Goal: Task Accomplishment & Management: Manage account settings

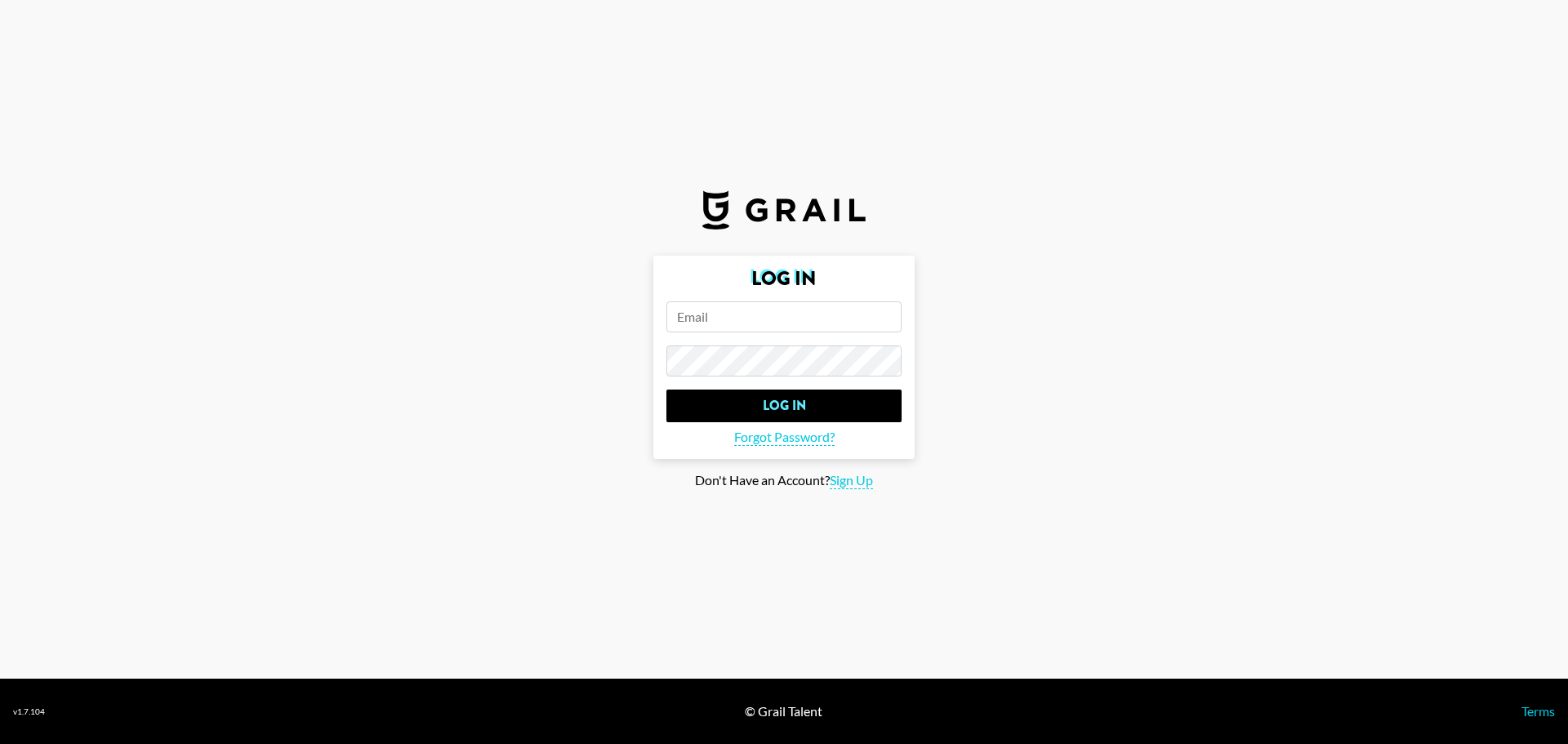
click at [733, 315] on input "email" at bounding box center [784, 317] width 235 height 31
type input "[PERSON_NAME][EMAIL_ADDRESS][PERSON_NAME][DOMAIN_NAME]"
click at [666, 390] on input "Log In" at bounding box center [784, 406] width 235 height 33
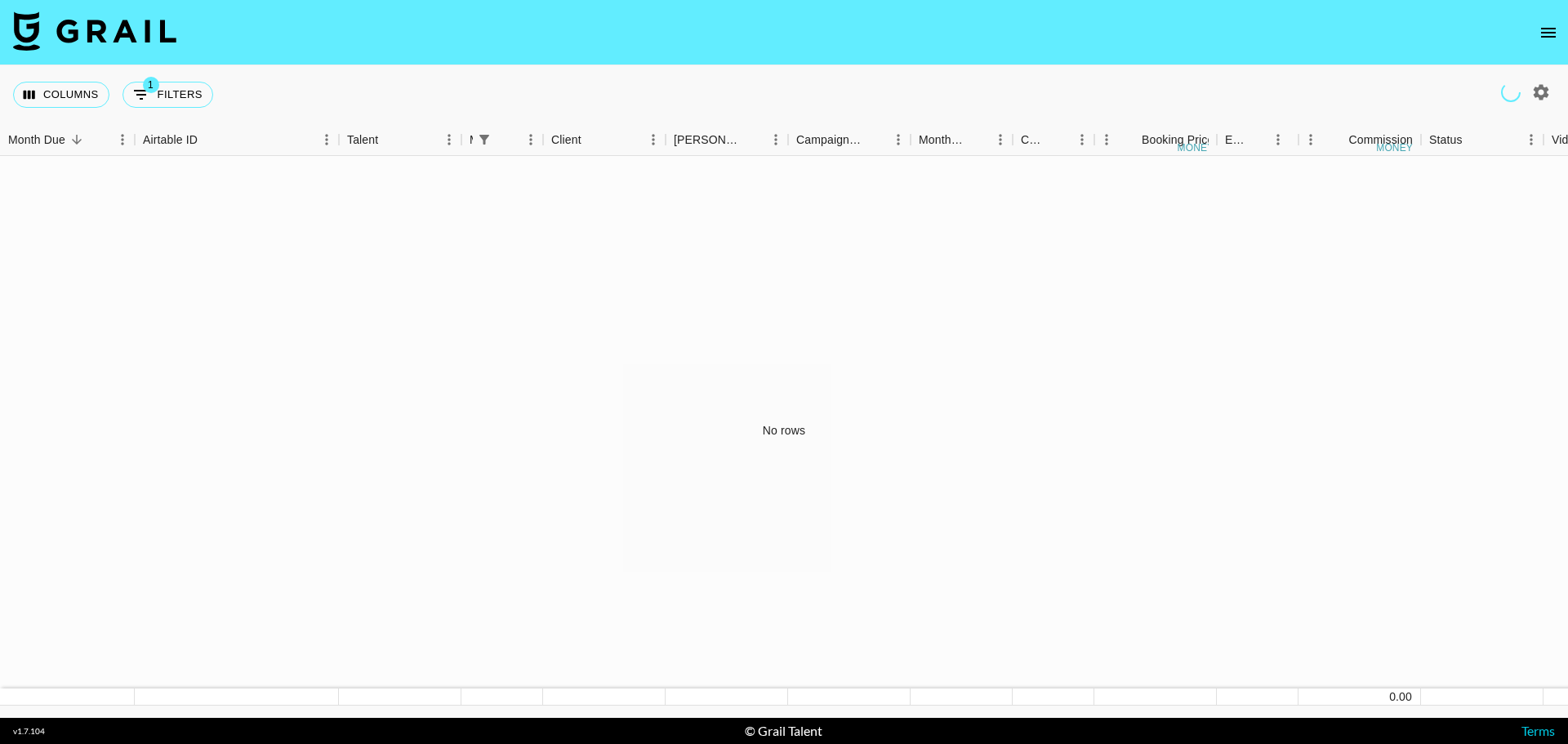
click at [1549, 30] on icon "open drawer" at bounding box center [1548, 33] width 20 height 20
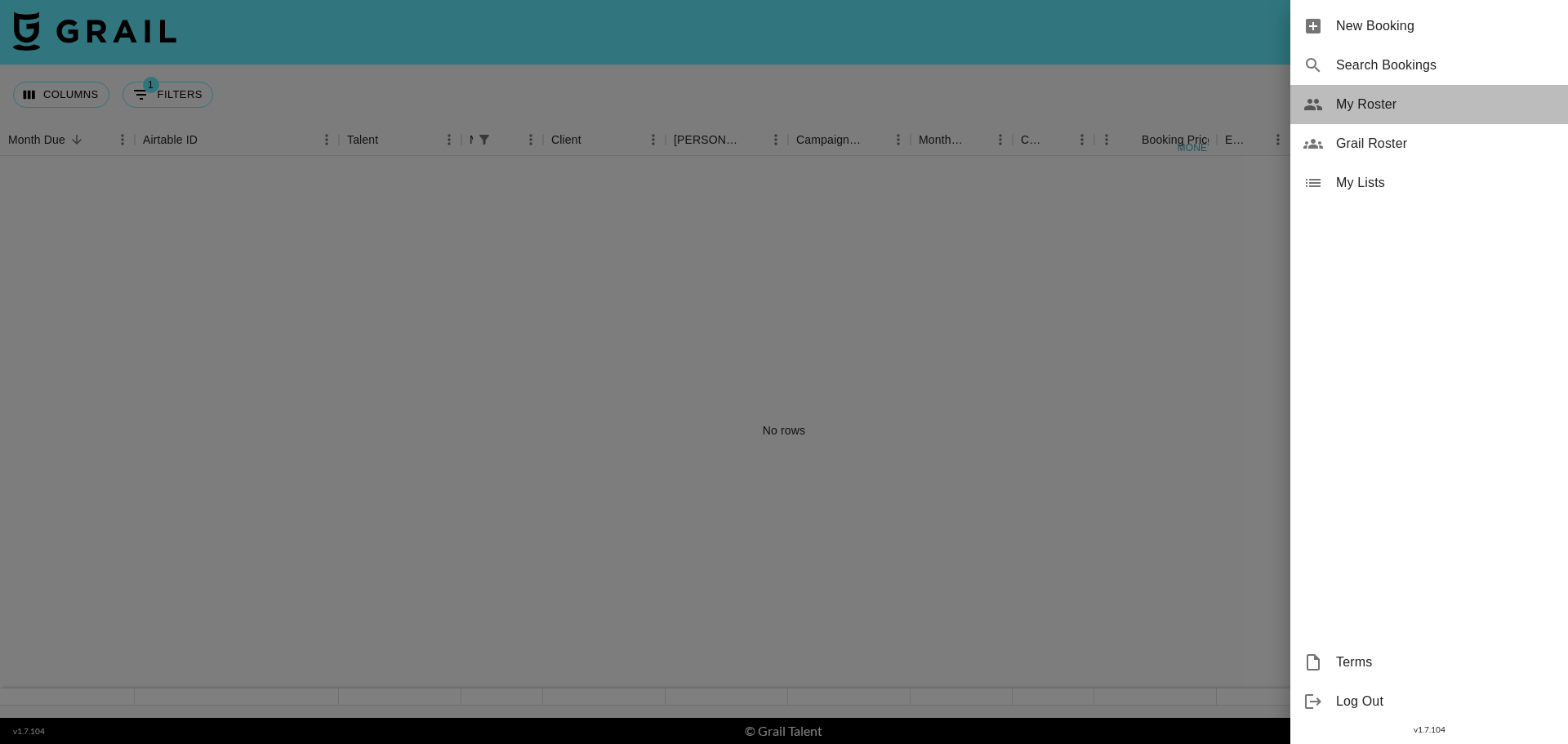
click at [1402, 105] on span "My Roster" at bounding box center [1445, 104] width 219 height 20
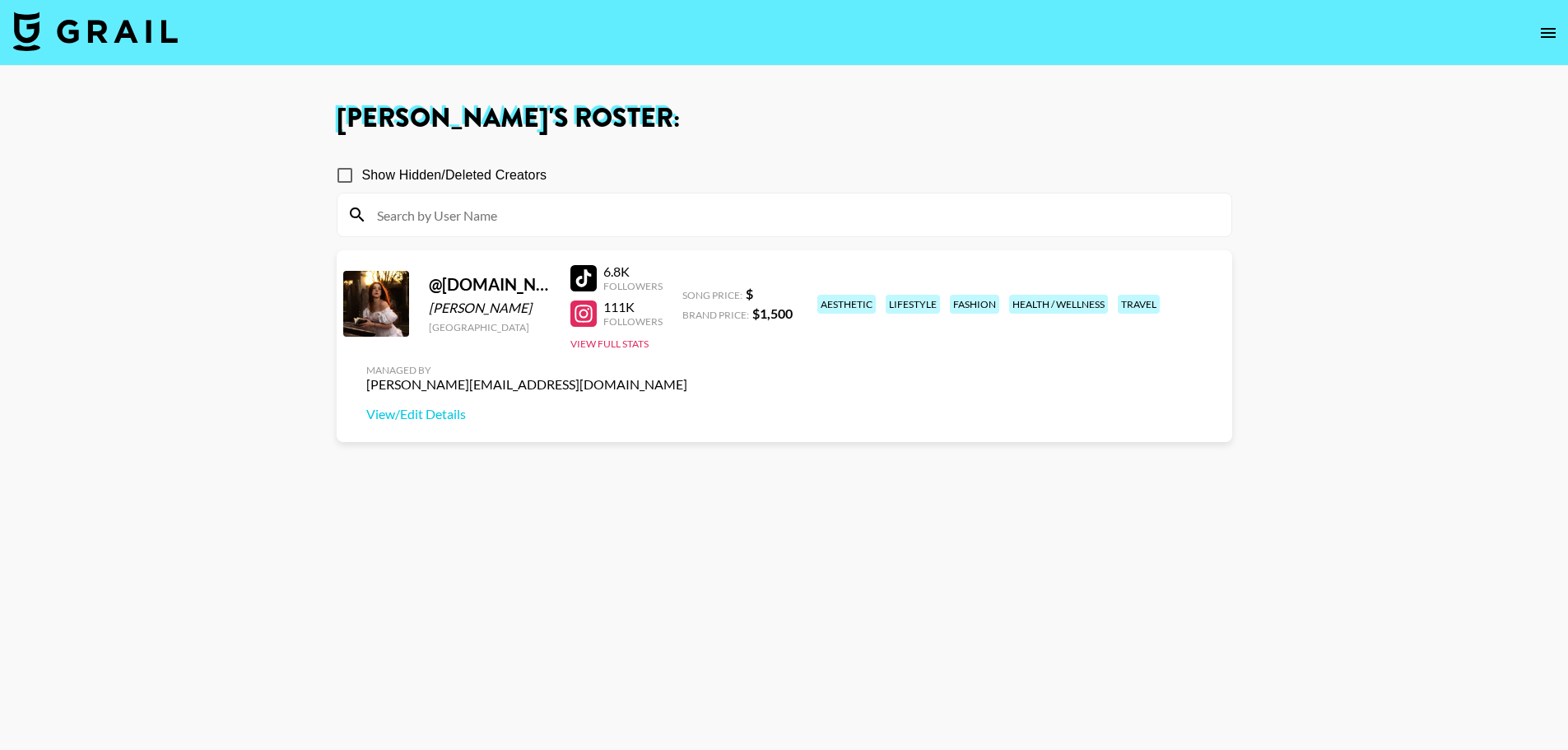
click at [623, 273] on div "6.8K" at bounding box center [633, 272] width 60 height 17
click at [585, 278] on div at bounding box center [584, 278] width 27 height 27
click at [622, 345] on button "View Full Stats" at bounding box center [610, 343] width 78 height 12
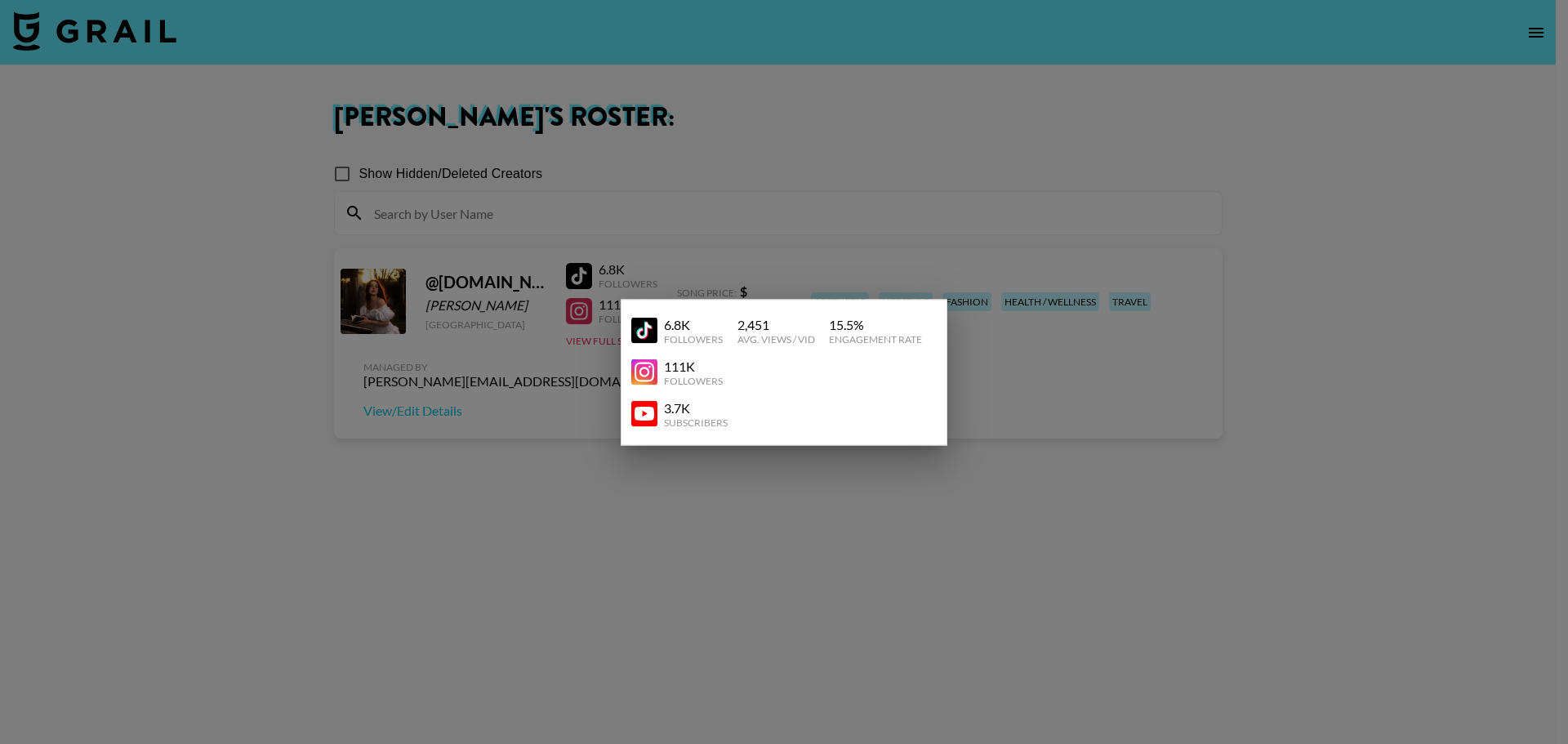
click at [575, 399] on div at bounding box center [784, 372] width 1568 height 744
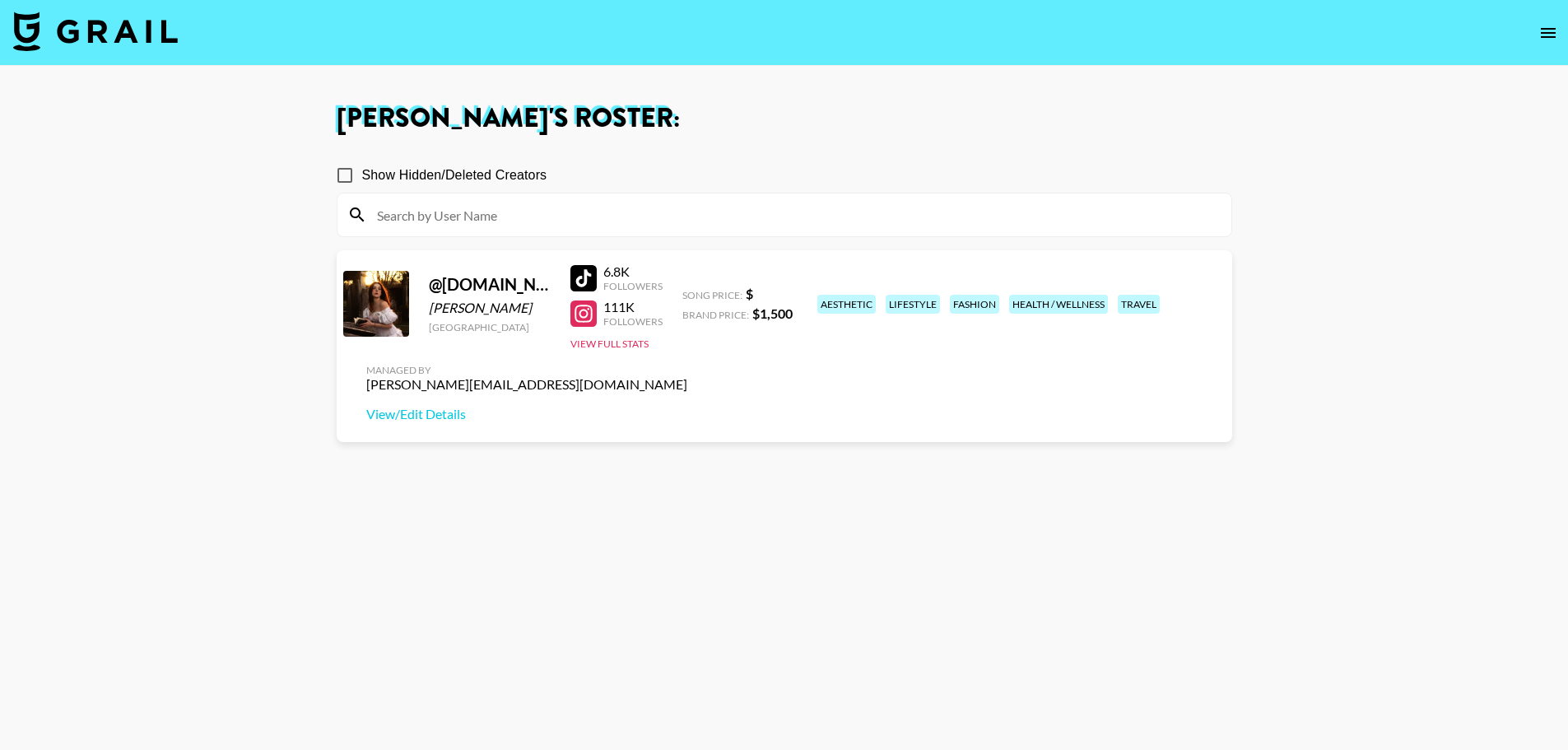
click at [584, 312] on div at bounding box center [584, 314] width 27 height 27
click at [628, 341] on button "View Full Stats" at bounding box center [610, 343] width 78 height 12
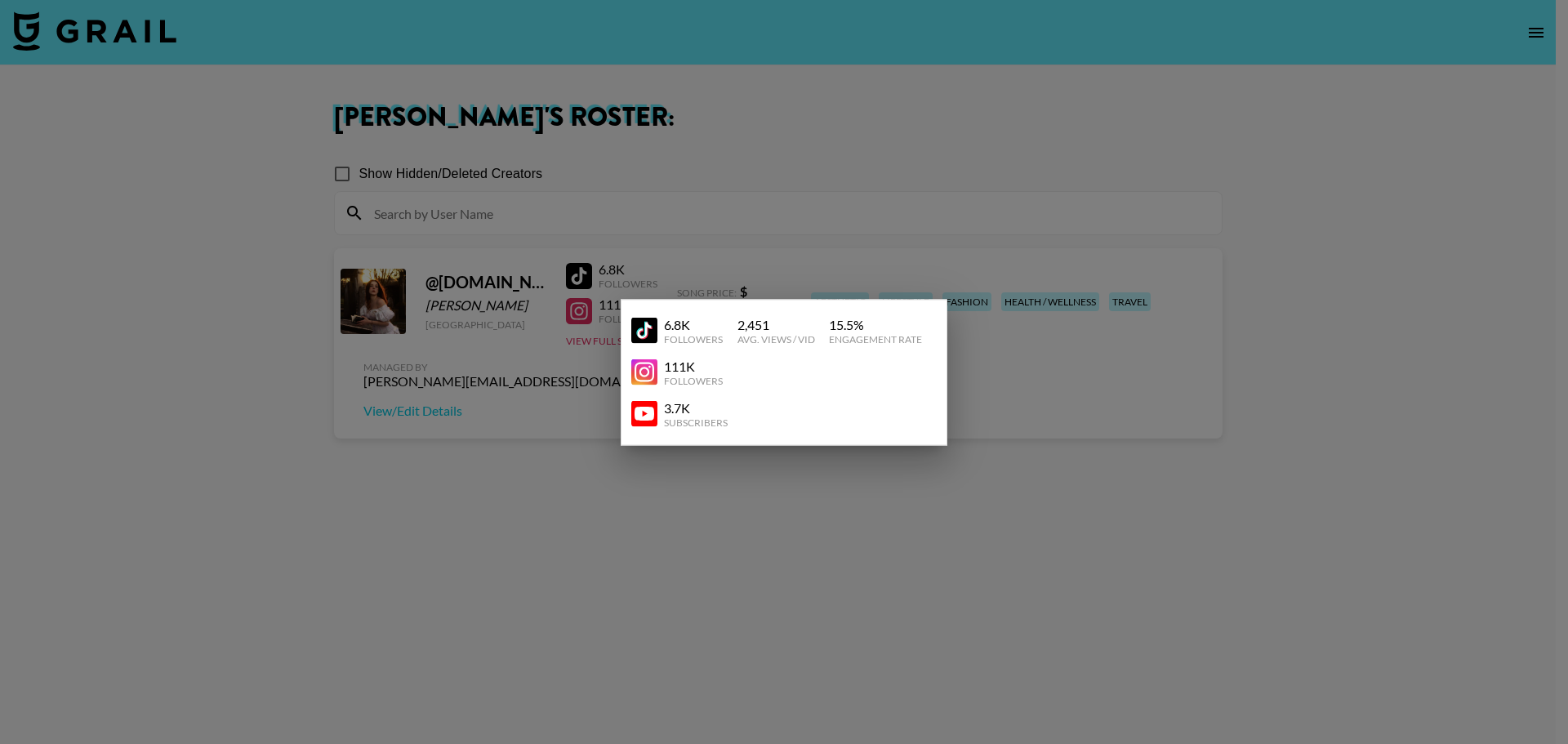
click at [675, 325] on div "6.8K" at bounding box center [694, 325] width 59 height 16
click at [772, 317] on div "2,451" at bounding box center [776, 325] width 77 height 16
click at [864, 315] on div "6.8K Followers 2,451 Avg. Views / Vid 15.5 % Engagement Rate" at bounding box center [784, 330] width 306 height 42
click at [1043, 383] on div at bounding box center [784, 372] width 1568 height 744
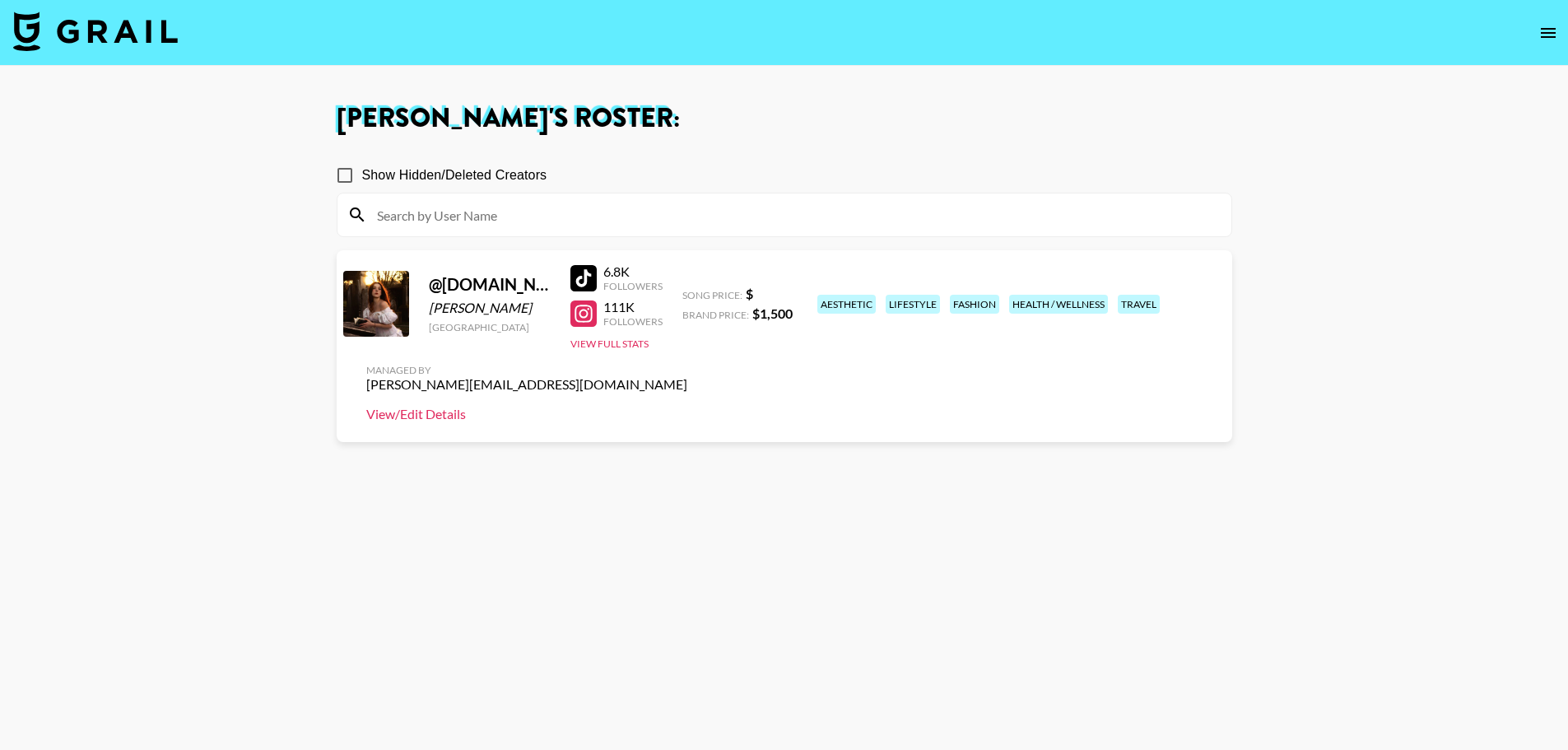
click at [688, 406] on link "View/Edit Details" at bounding box center [526, 414] width 321 height 17
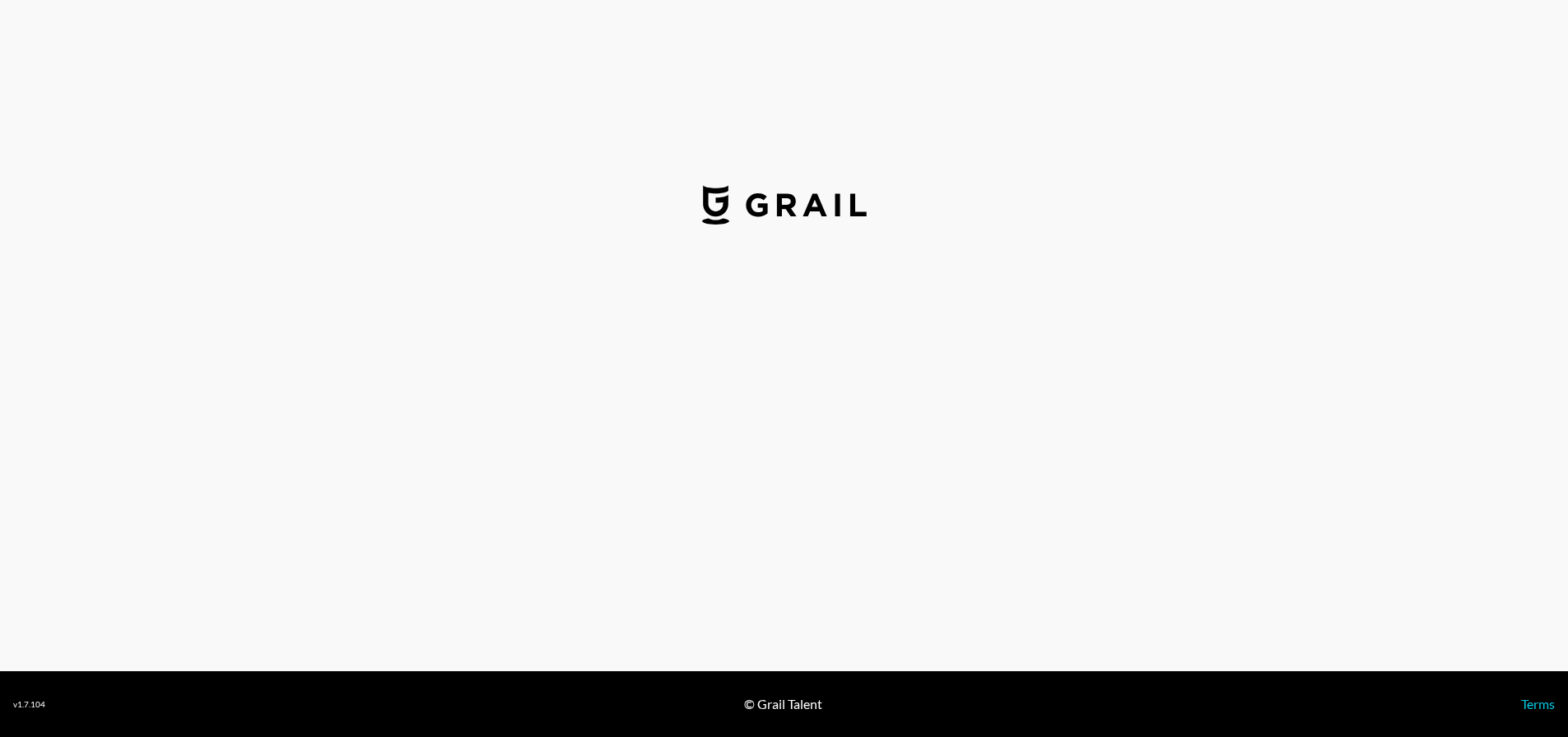
select select "USD"
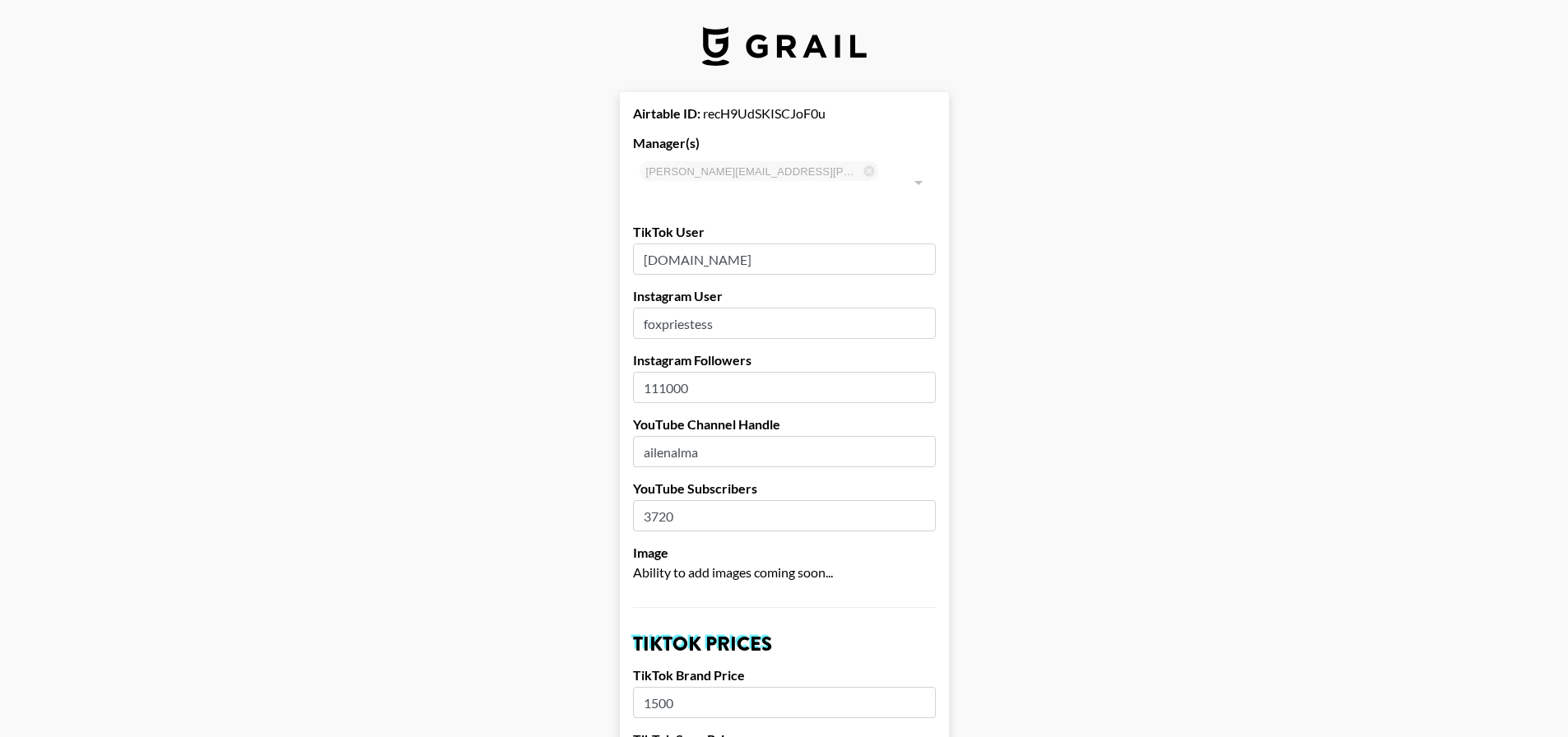
click at [837, 372] on input "111000" at bounding box center [784, 388] width 303 height 31
click at [670, 372] on input "111000" at bounding box center [784, 388] width 303 height 31
type input "185000"
click at [714, 436] on input "ailenalma" at bounding box center [784, 452] width 303 height 31
click at [733, 500] on input "3720" at bounding box center [784, 516] width 303 height 31
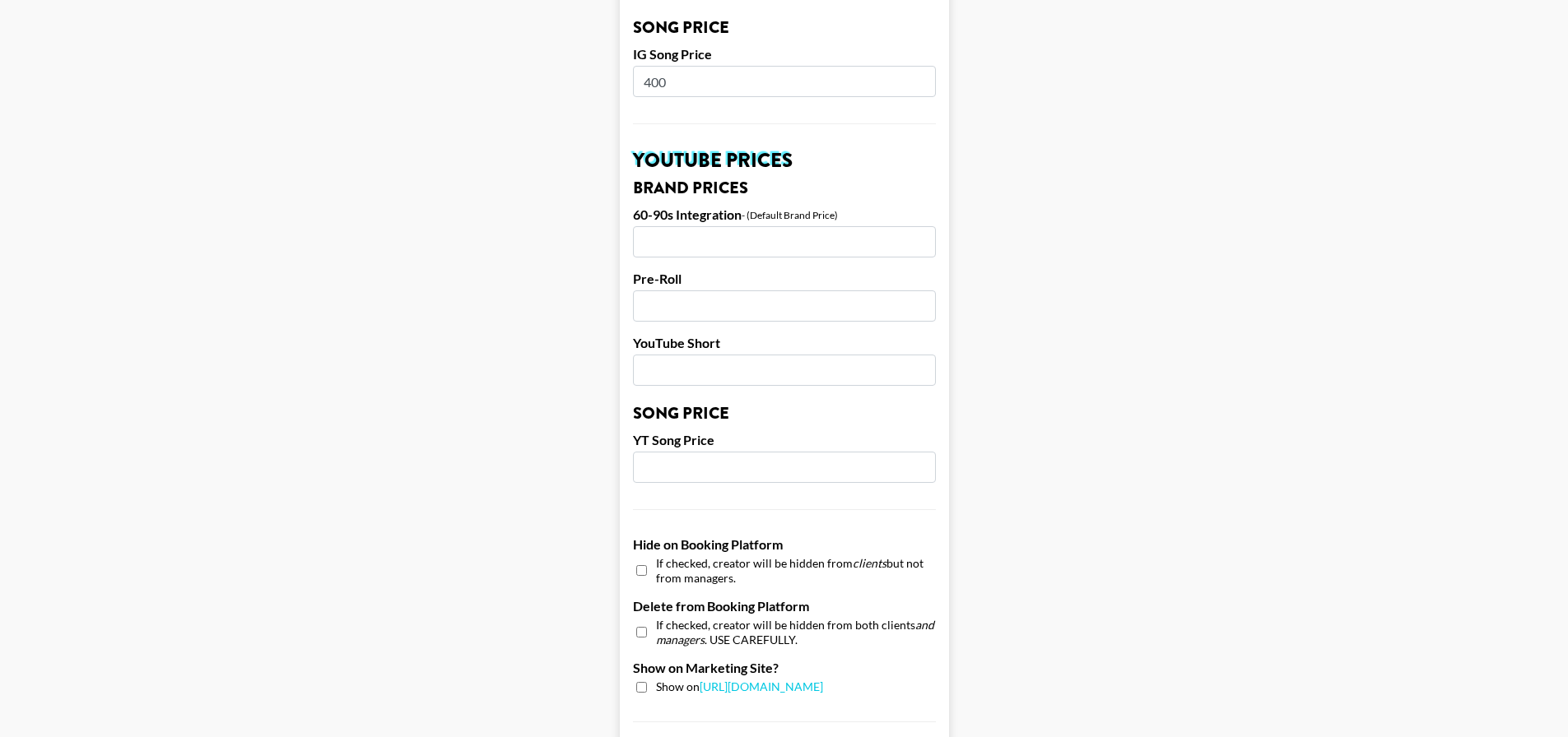
scroll to position [1070, 0]
click at [647, 684] on input "checkbox" at bounding box center [641, 689] width 11 height 11
checkbox input "true"
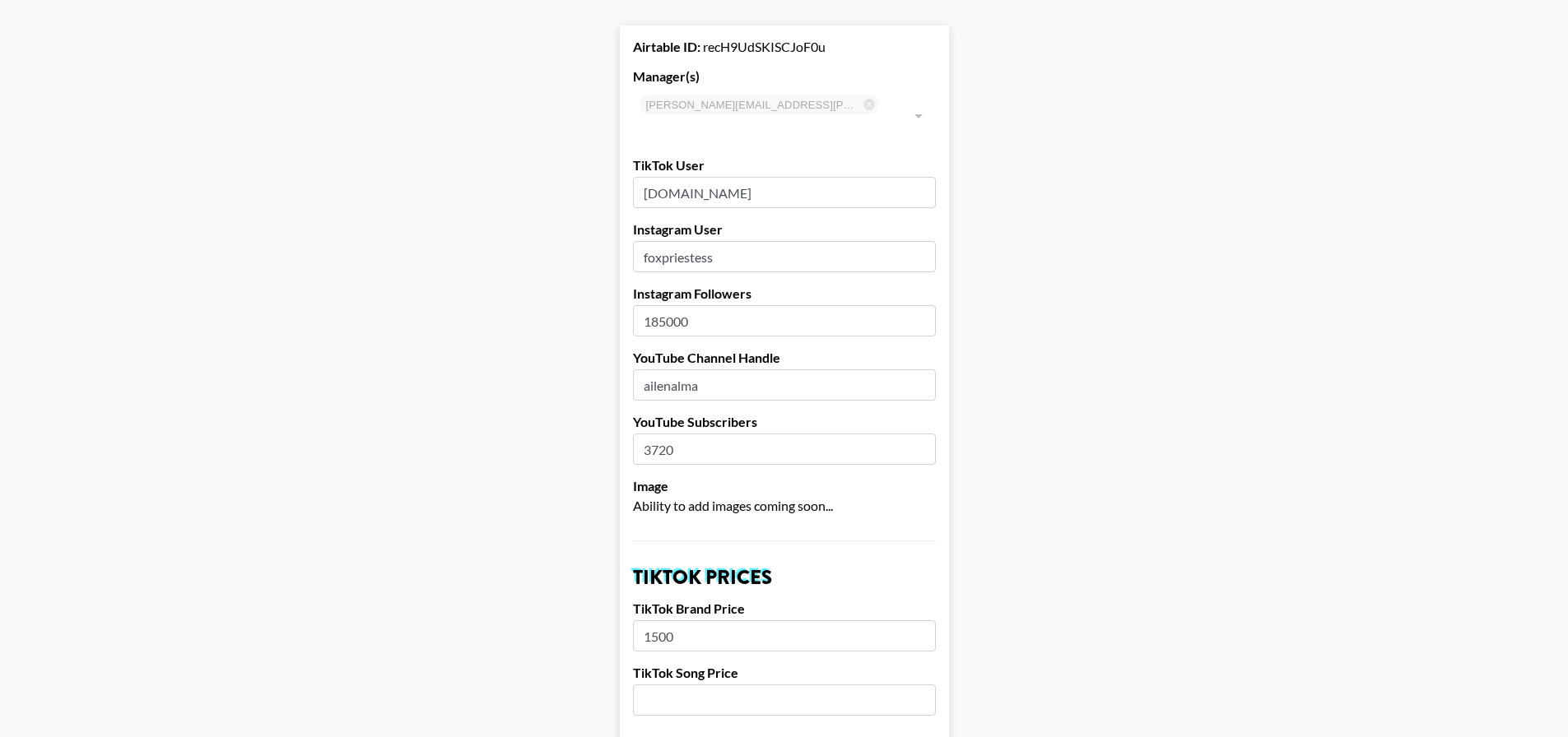
scroll to position [96, 0]
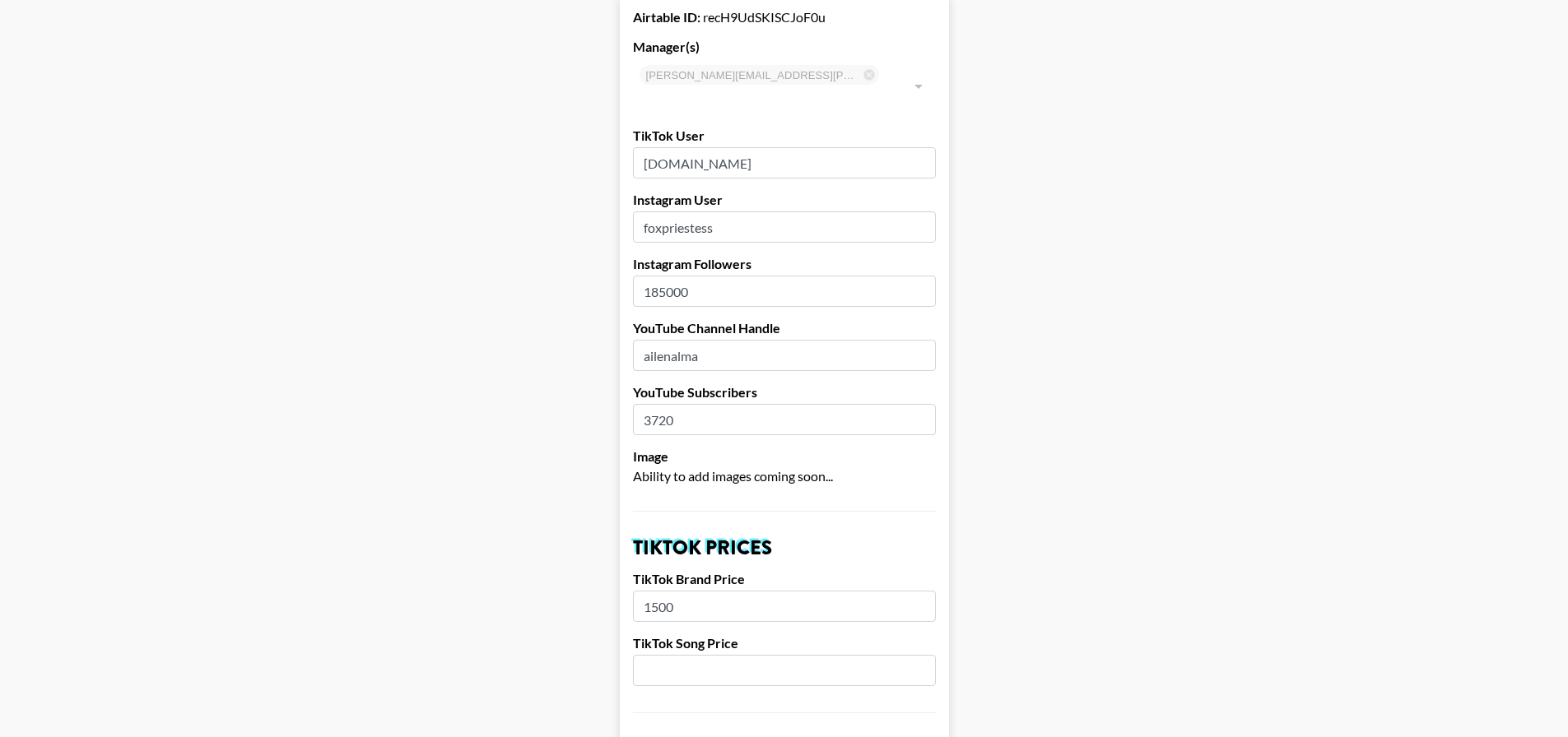
drag, startPoint x: 736, startPoint y: 397, endPoint x: 620, endPoint y: 398, distance: 116.0
type input "5000"
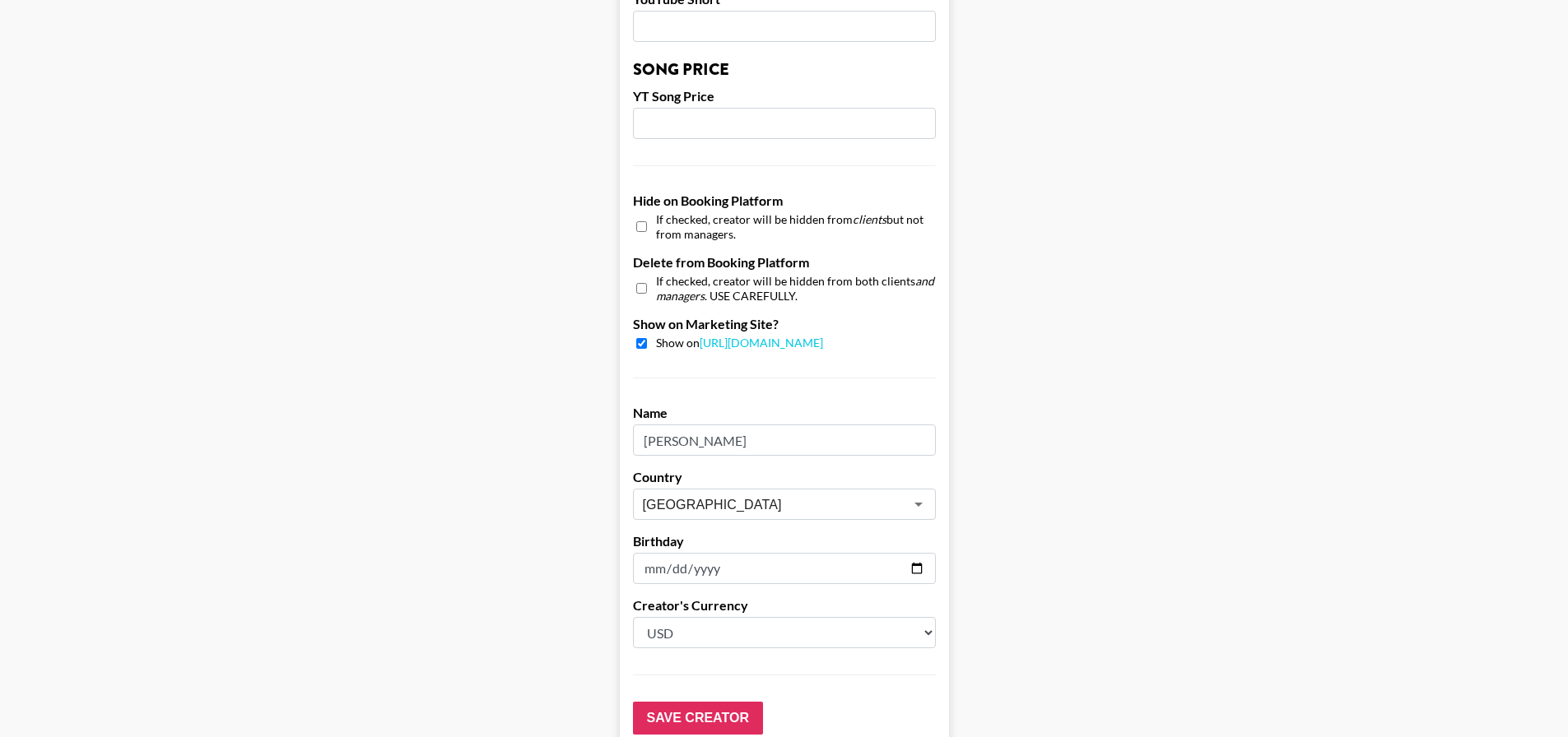
scroll to position [1495, 0]
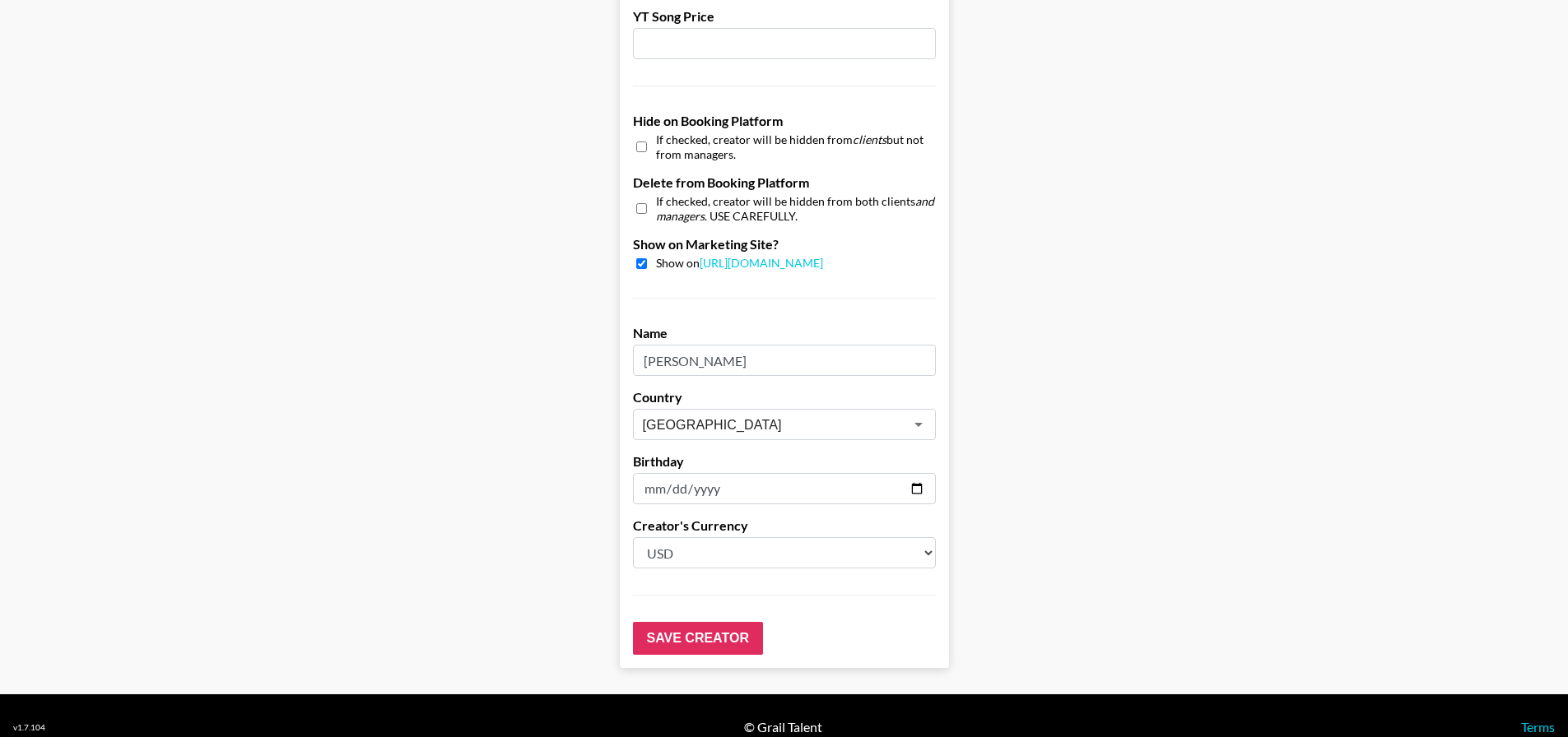
click at [755, 537] on select "Select a Currency USD GBP" at bounding box center [784, 553] width 303 height 31
click at [717, 622] on input "Save Creator" at bounding box center [697, 638] width 130 height 33
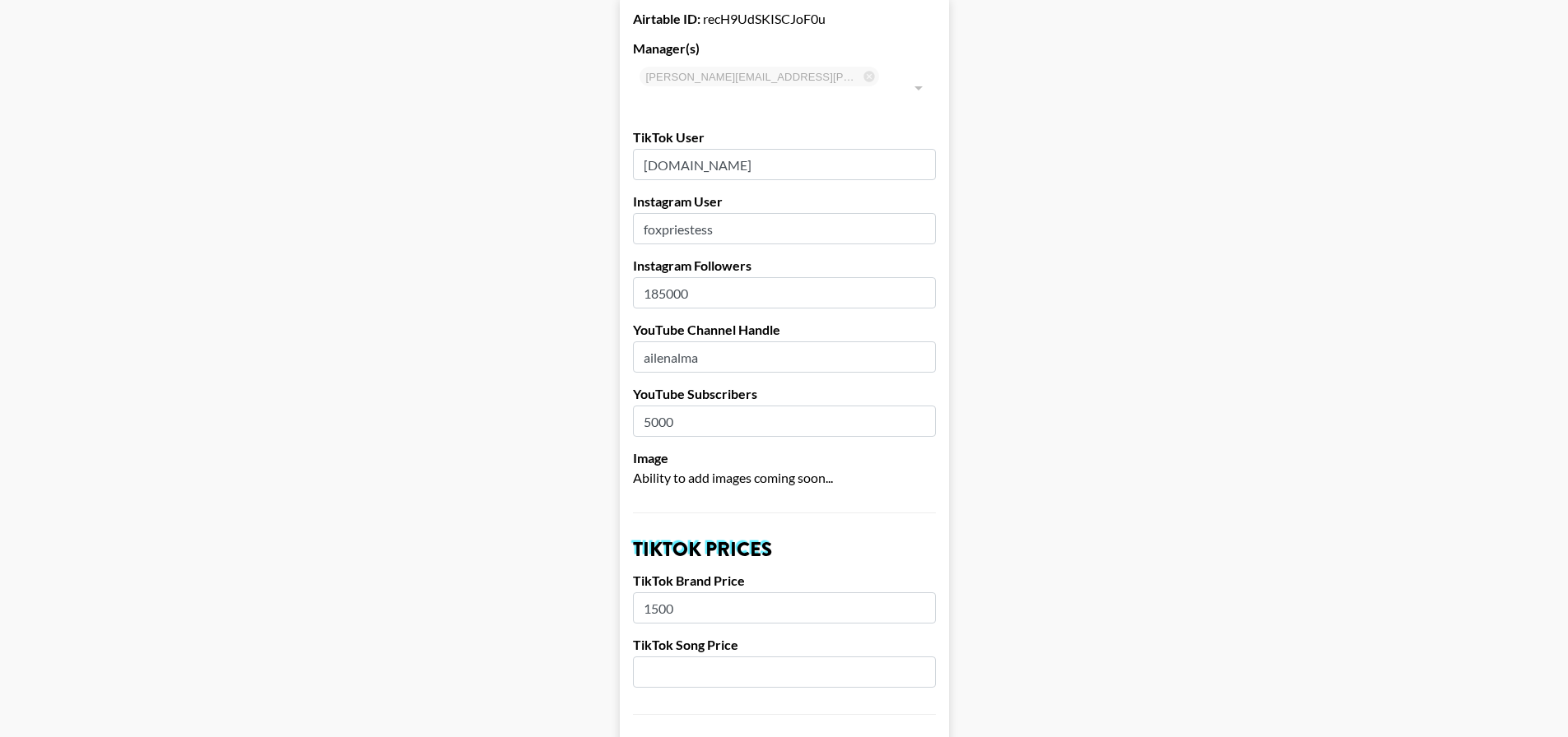
scroll to position [0, 0]
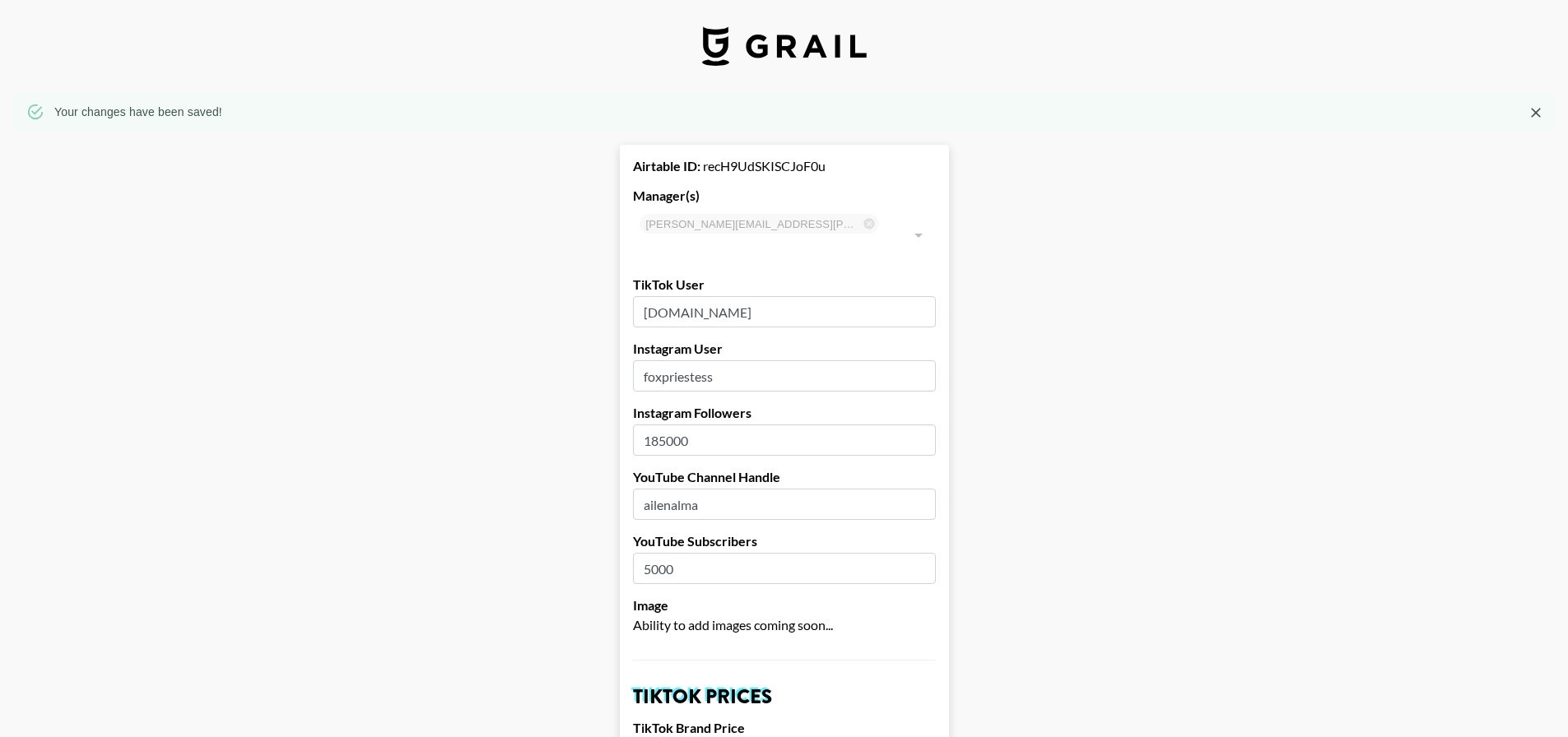
click at [1541, 110] on icon "Close" at bounding box center [1536, 113] width 10 height 10
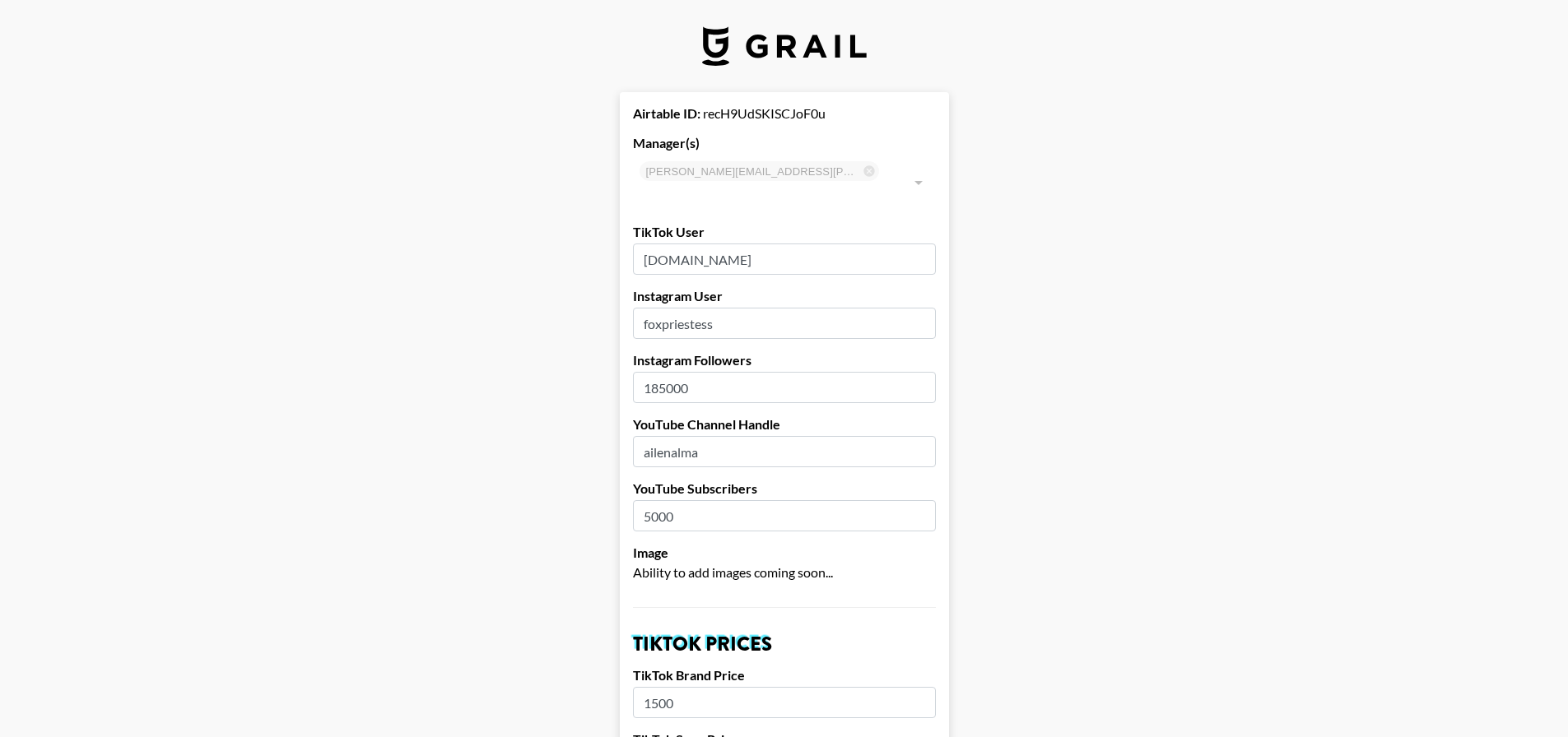
drag, startPoint x: 756, startPoint y: 238, endPoint x: 622, endPoint y: 229, distance: 134.3
drag, startPoint x: 756, startPoint y: 298, endPoint x: 613, endPoint y: 281, distance: 144.0
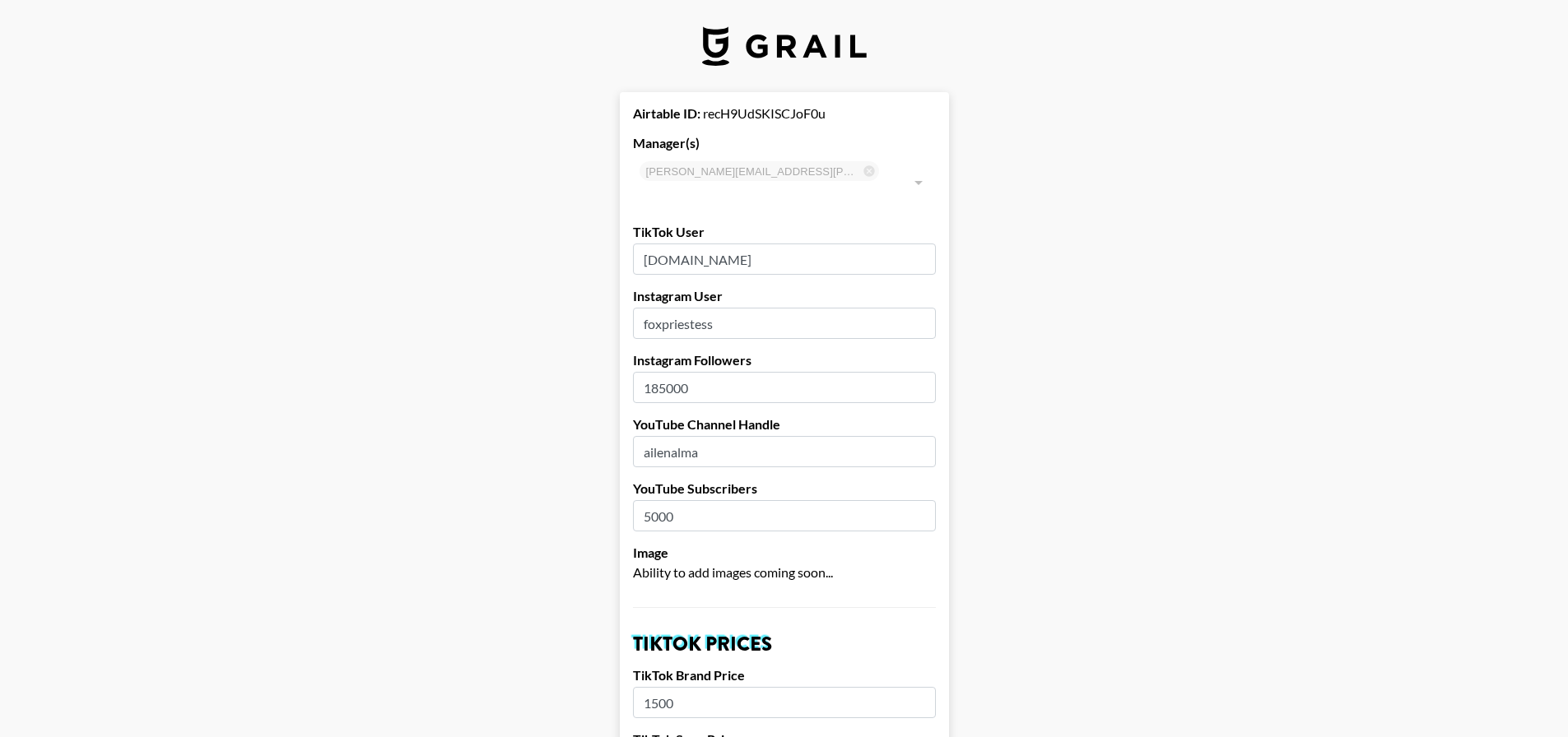
drag, startPoint x: 759, startPoint y: 239, endPoint x: 600, endPoint y: 226, distance: 159.5
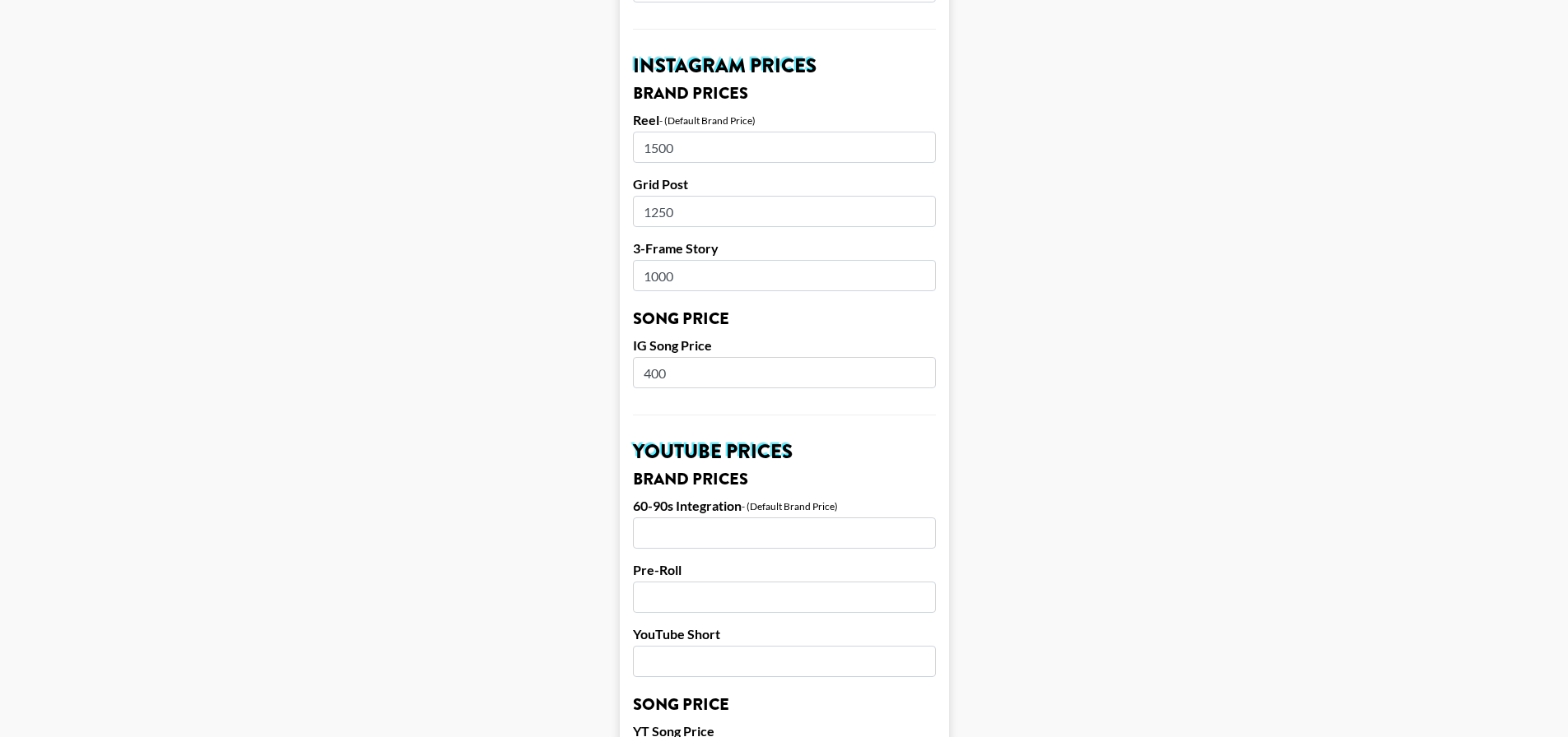
scroll to position [1152, 0]
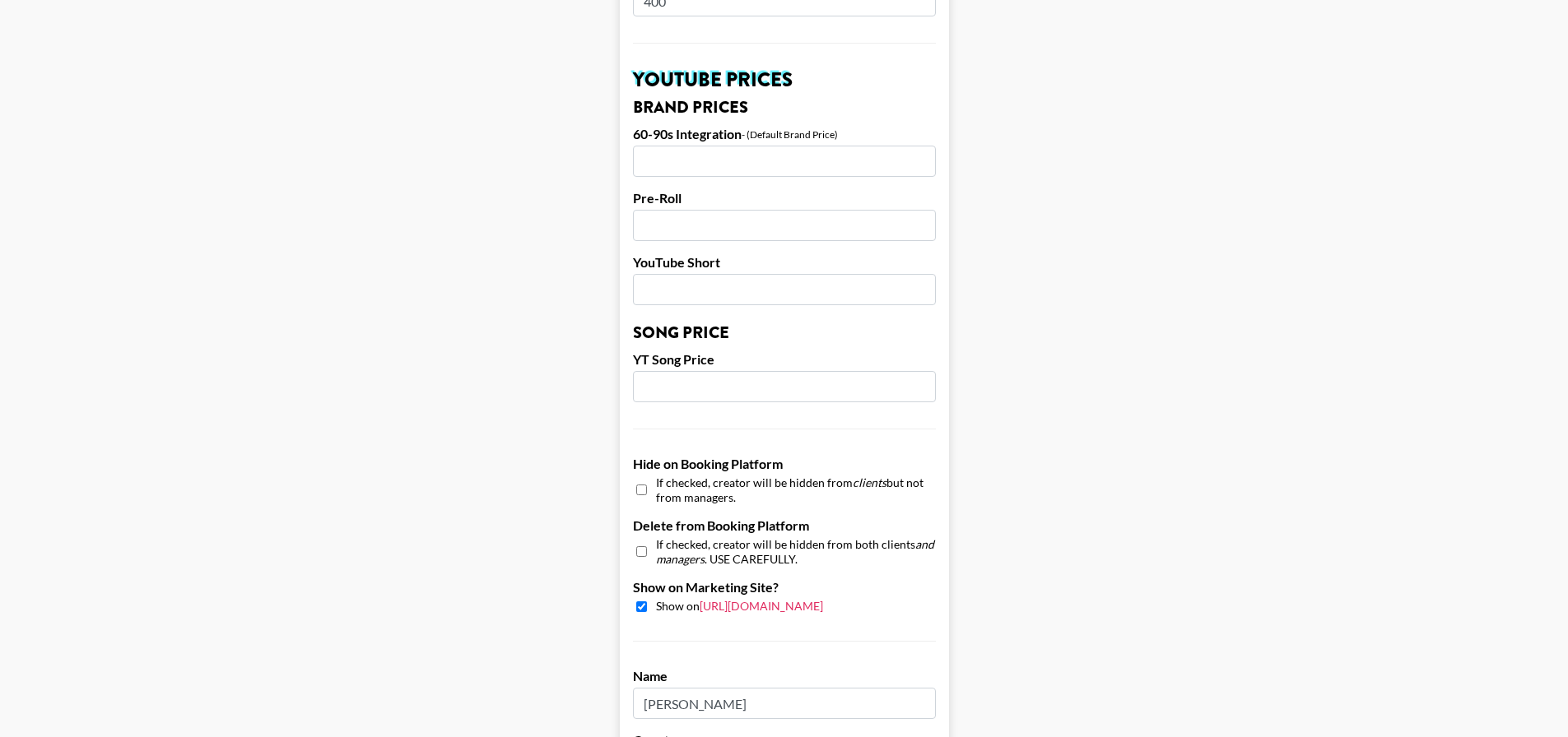
click at [823, 599] on link "https://grail-talent.com/talent" at bounding box center [761, 605] width 123 height 14
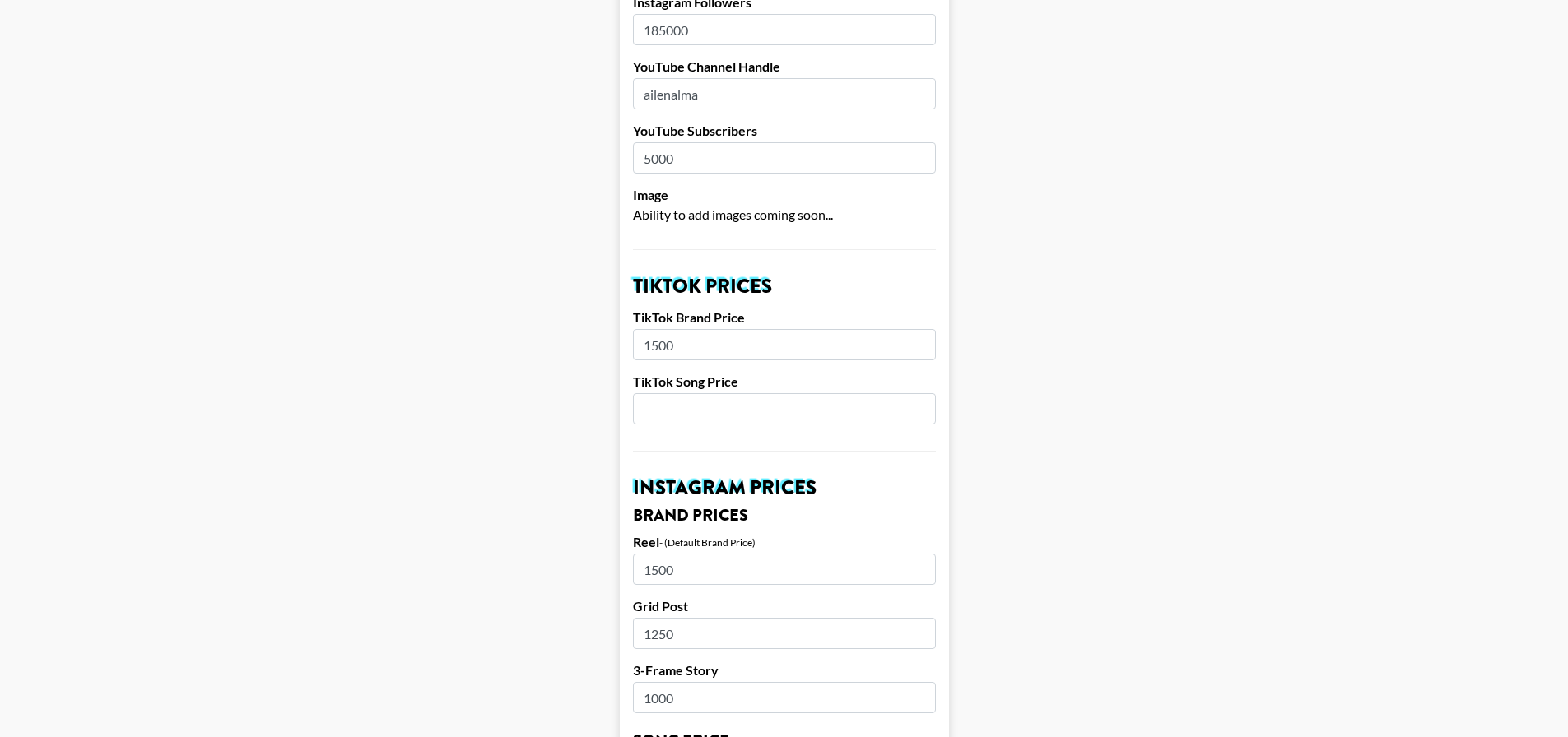
scroll to position [0, 0]
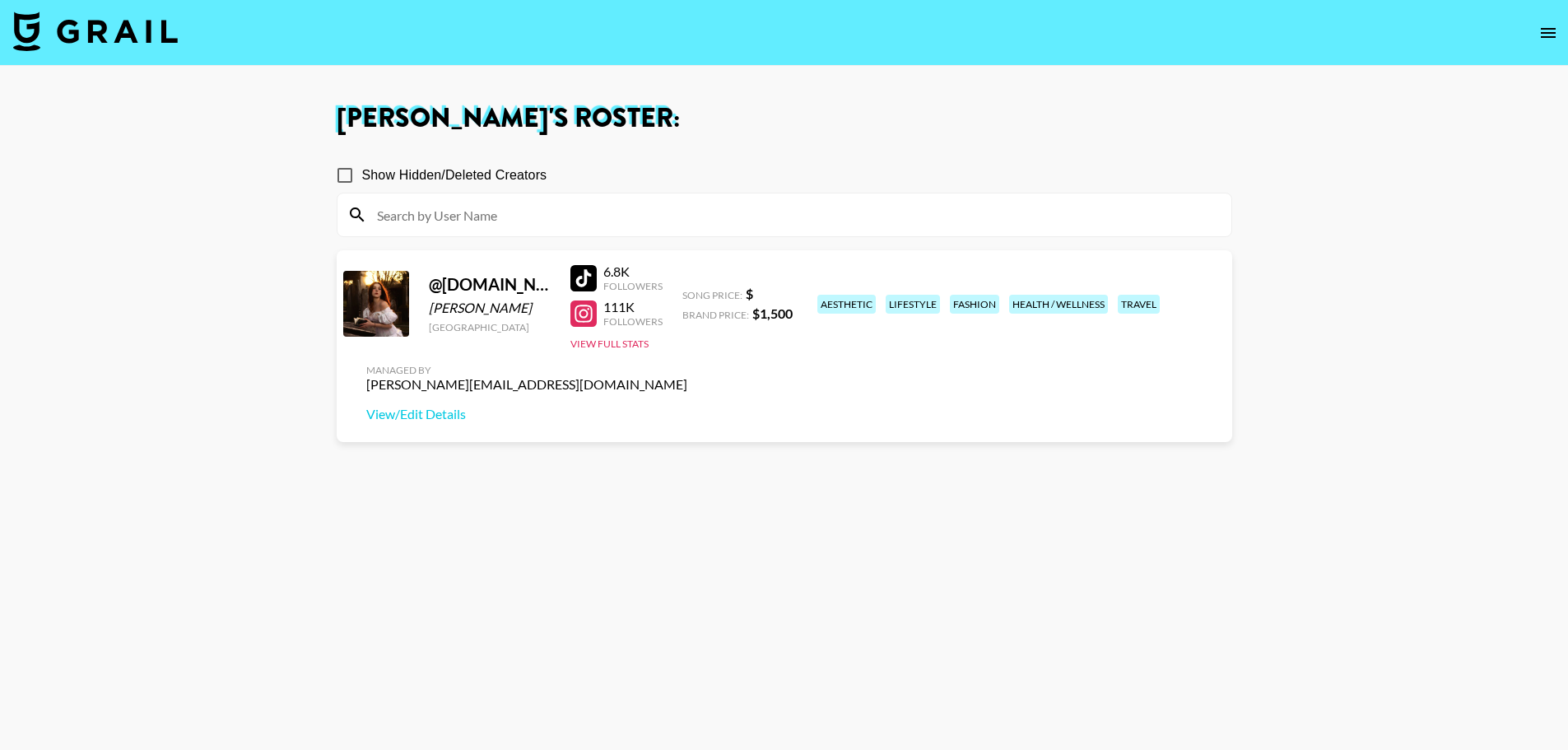
click at [459, 283] on div "@ [DOMAIN_NAME]" at bounding box center [490, 284] width 122 height 21
click at [378, 311] on div at bounding box center [375, 303] width 65 height 65
click at [157, 28] on img at bounding box center [95, 31] width 165 height 40
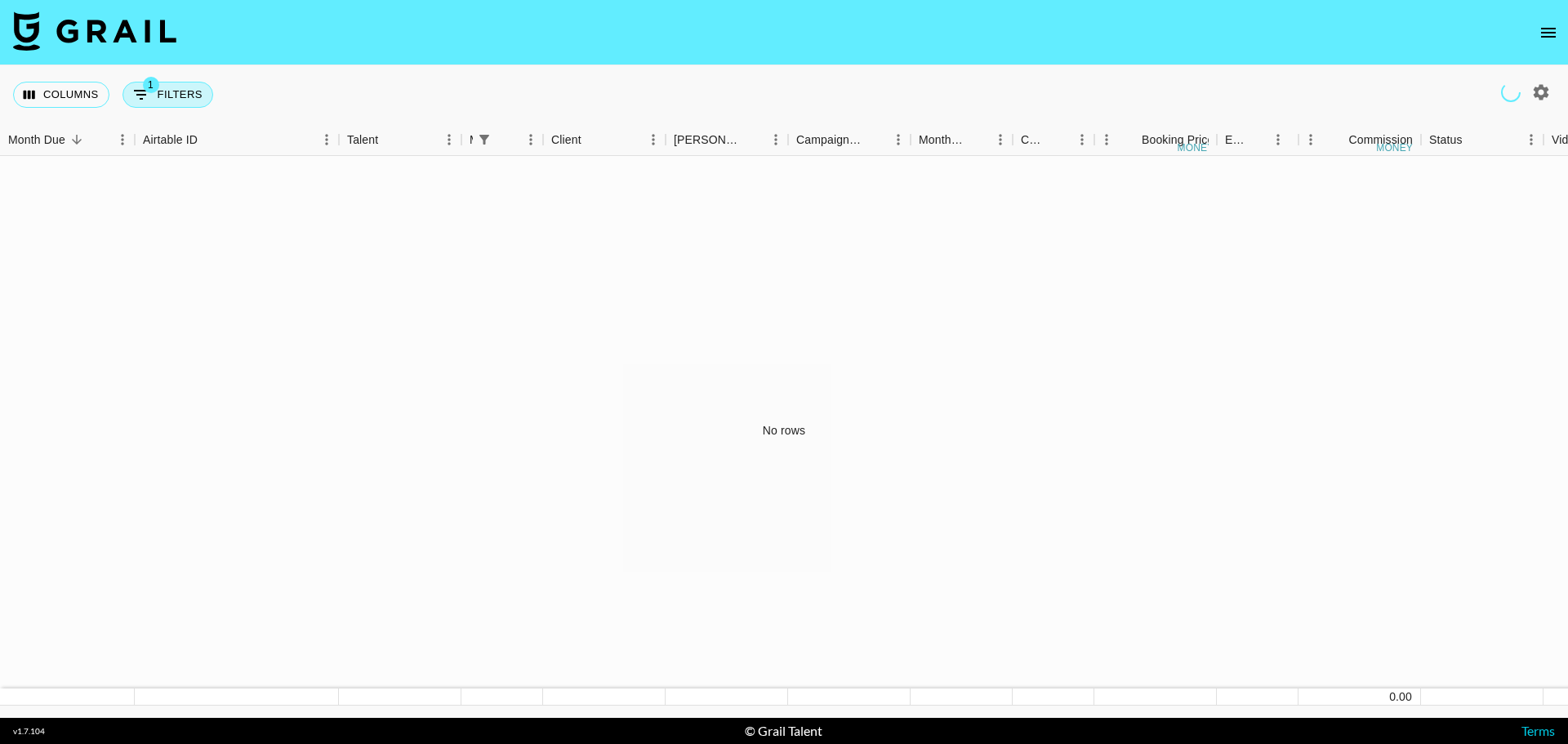
click at [174, 88] on button "1 Filters" at bounding box center [168, 95] width 90 height 26
select select "managerIds"
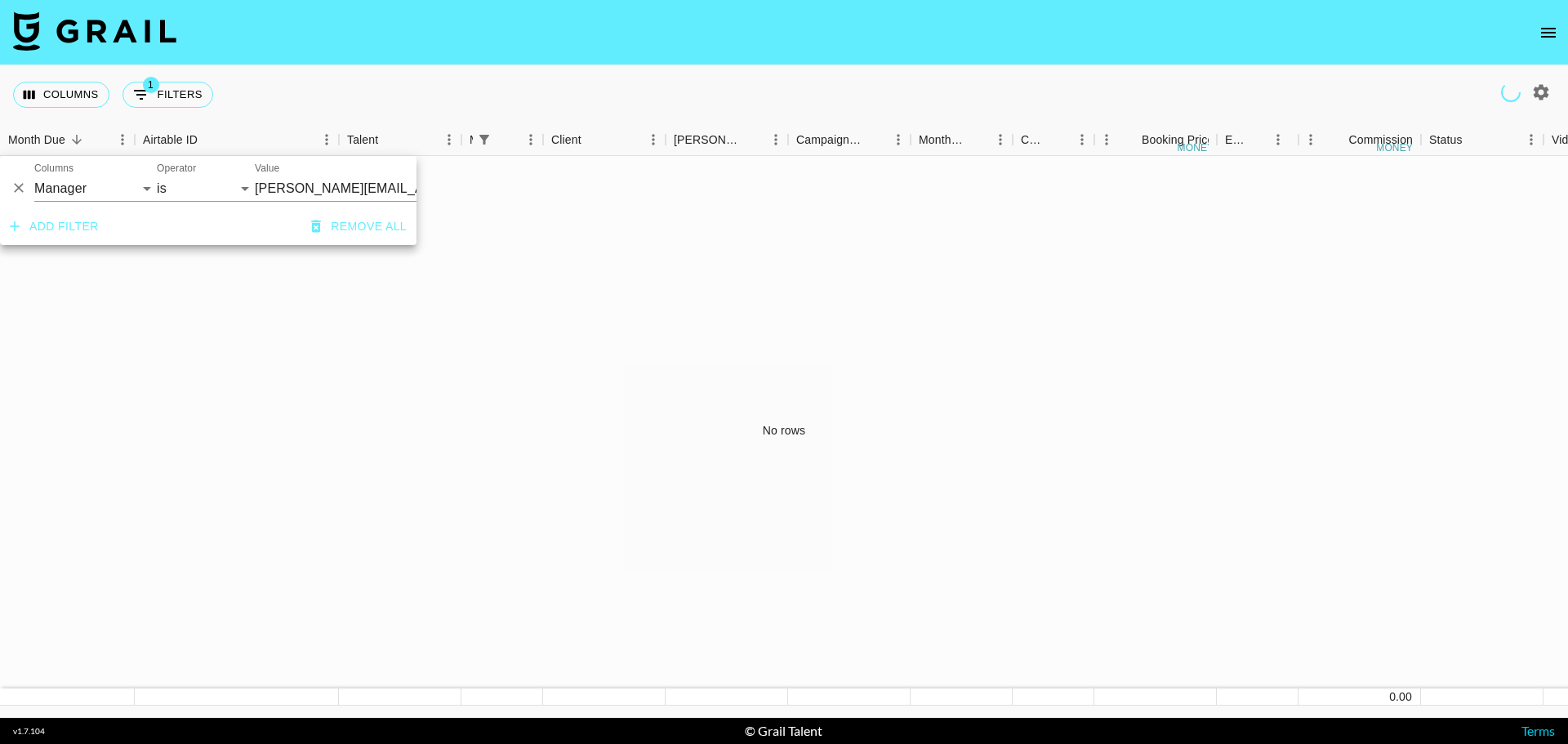
click at [26, 185] on icon "Delete" at bounding box center [19, 188] width 16 height 16
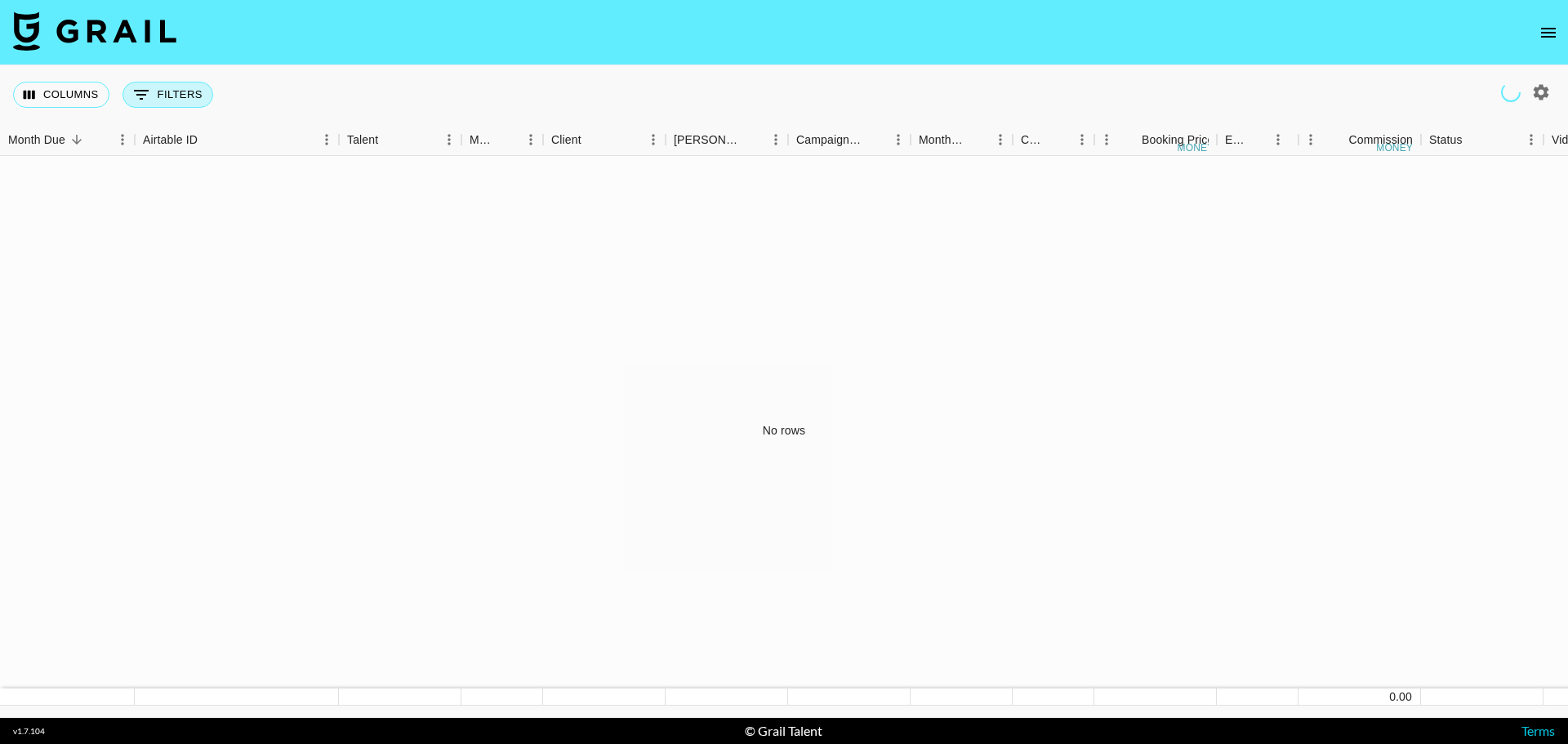
click at [151, 99] on button "0 Filters" at bounding box center [168, 95] width 90 height 26
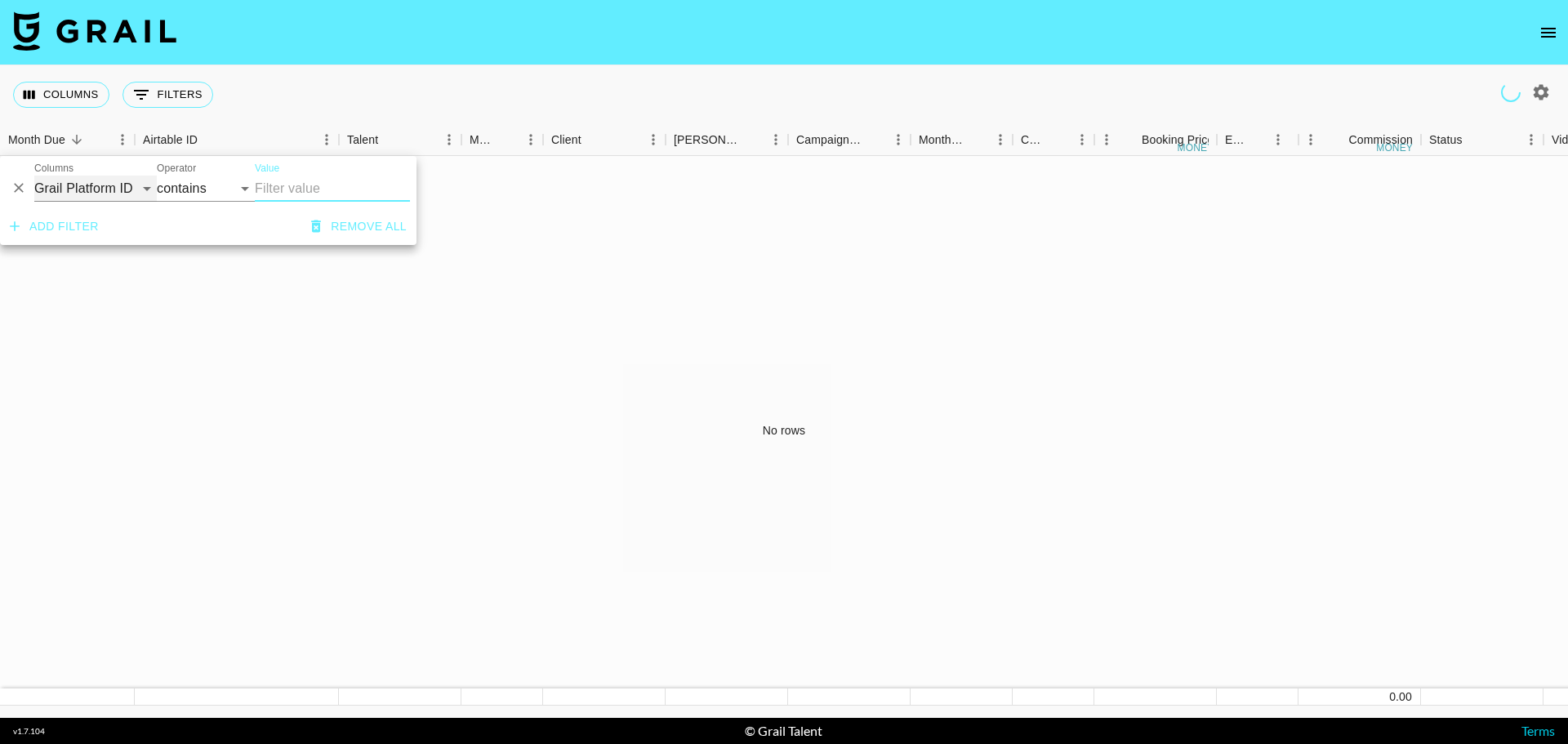
click at [80, 190] on select "Grail Platform ID Airtable ID Talent Manager Client [PERSON_NAME] Campaign (Typ…" at bounding box center [95, 189] width 122 height 26
select select "talentName"
click at [35, 176] on select "Grail Platform ID Airtable ID Talent Manager Client [PERSON_NAME] Campaign (Typ…" at bounding box center [95, 189] width 122 height 26
click at [302, 198] on input "Value" at bounding box center [332, 189] width 155 height 26
type input "a"
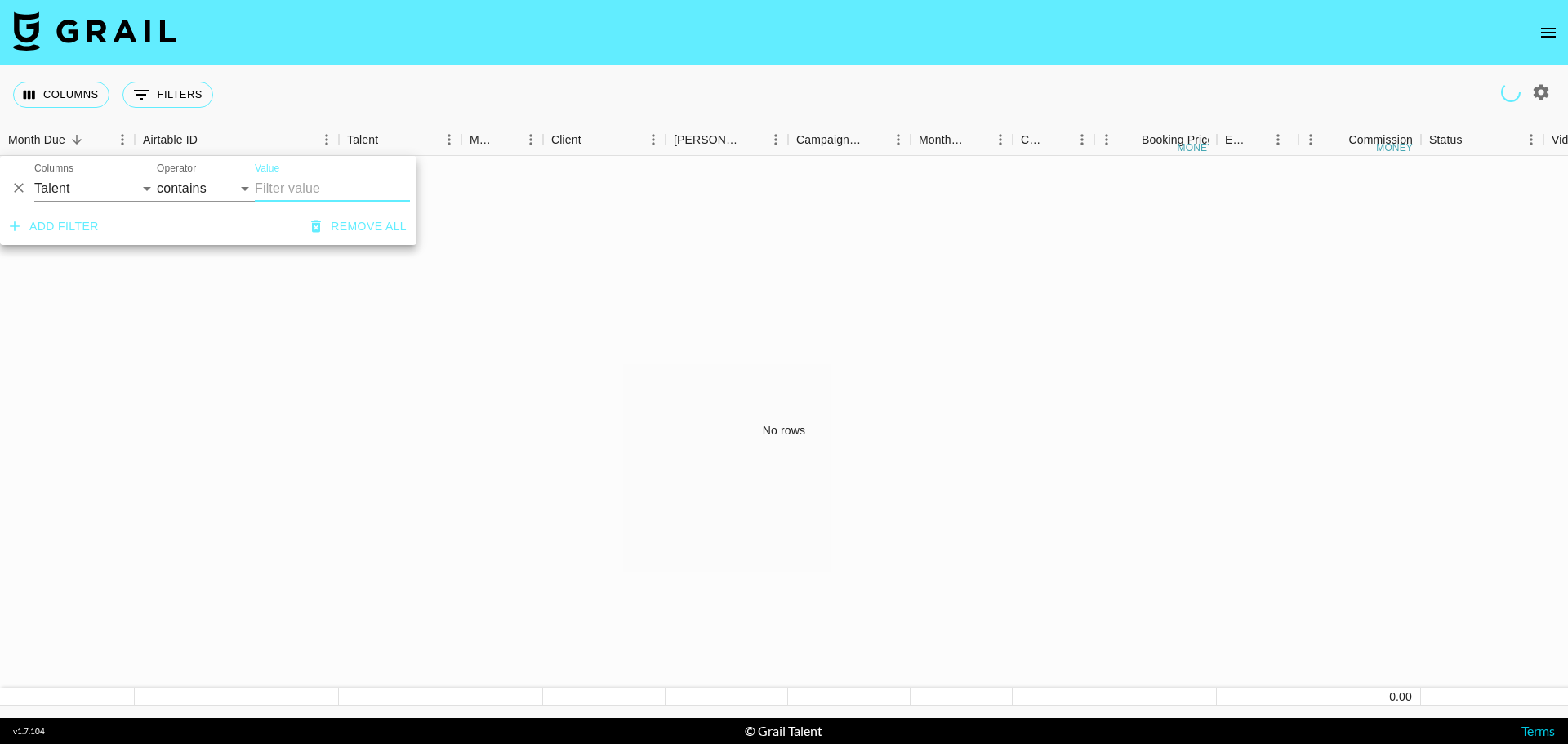
paste input "foxpriestess"
type input "foxpriestess"
click at [72, 222] on button "Add filter" at bounding box center [54, 226] width 102 height 30
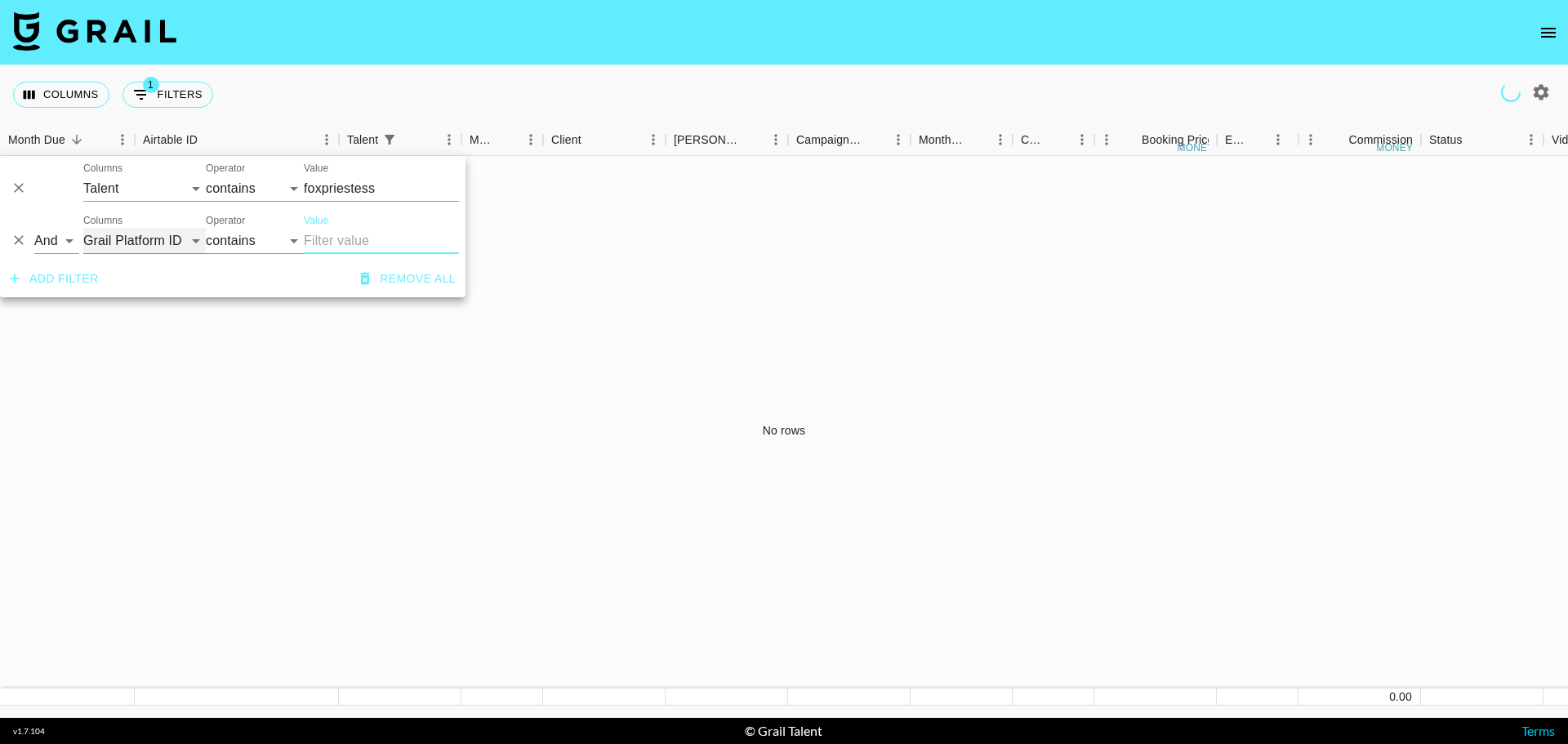
click at [146, 236] on select "Grail Platform ID Airtable ID Talent Manager Client [PERSON_NAME] Campaign (Typ…" at bounding box center [144, 241] width 122 height 26
select select "talentName"
click at [83, 228] on select "Grail Platform ID Airtable ID Talent Manager Client [PERSON_NAME] Campaign (Typ…" at bounding box center [144, 241] width 122 height 26
click at [65, 242] on select "And Or" at bounding box center [57, 241] width 45 height 26
select select "or"
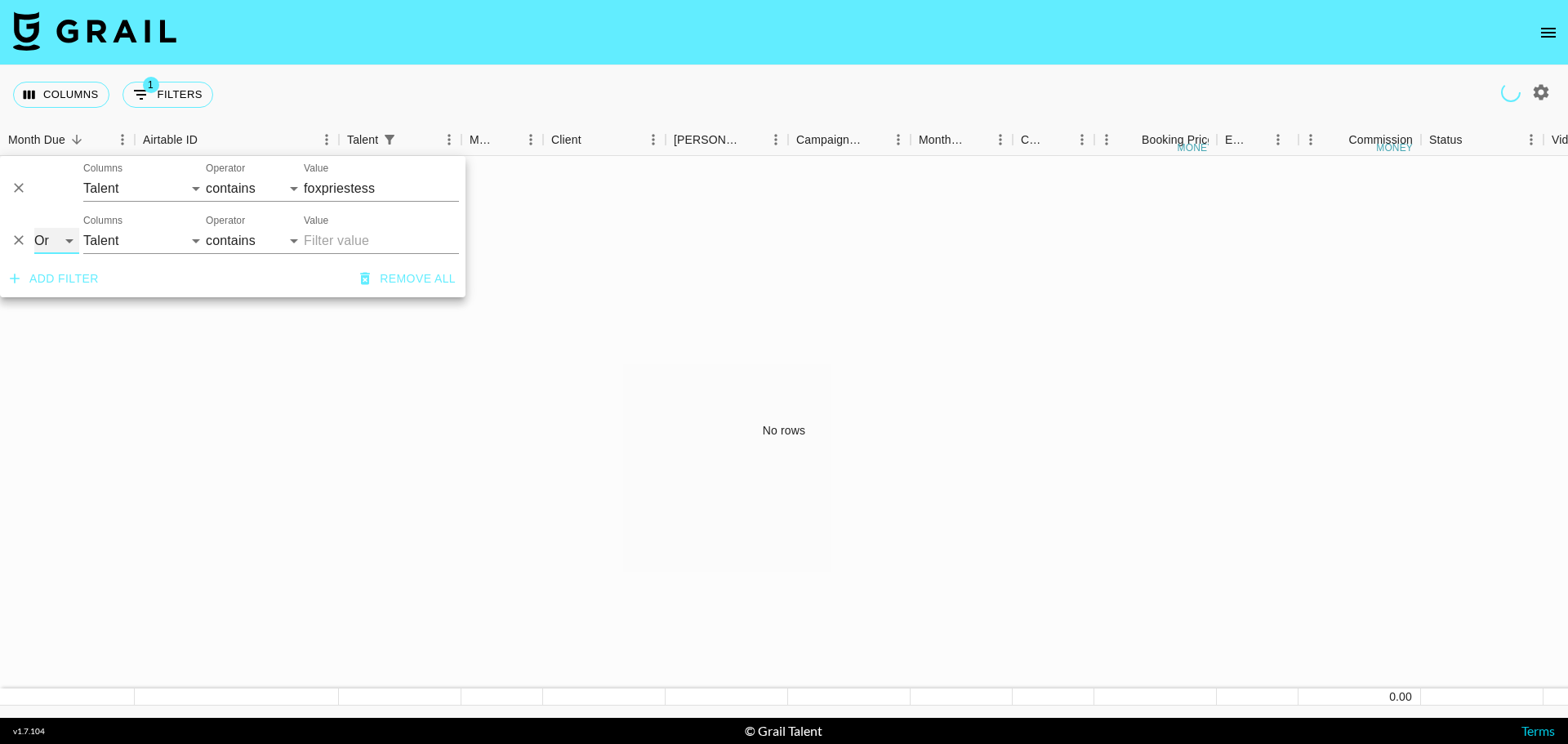
click at [35, 228] on select "And Or" at bounding box center [57, 241] width 45 height 26
select select "or"
click at [377, 247] on input "Value" at bounding box center [381, 241] width 155 height 26
paste input "[DOMAIN_NAME]"
type input "[DOMAIN_NAME]"
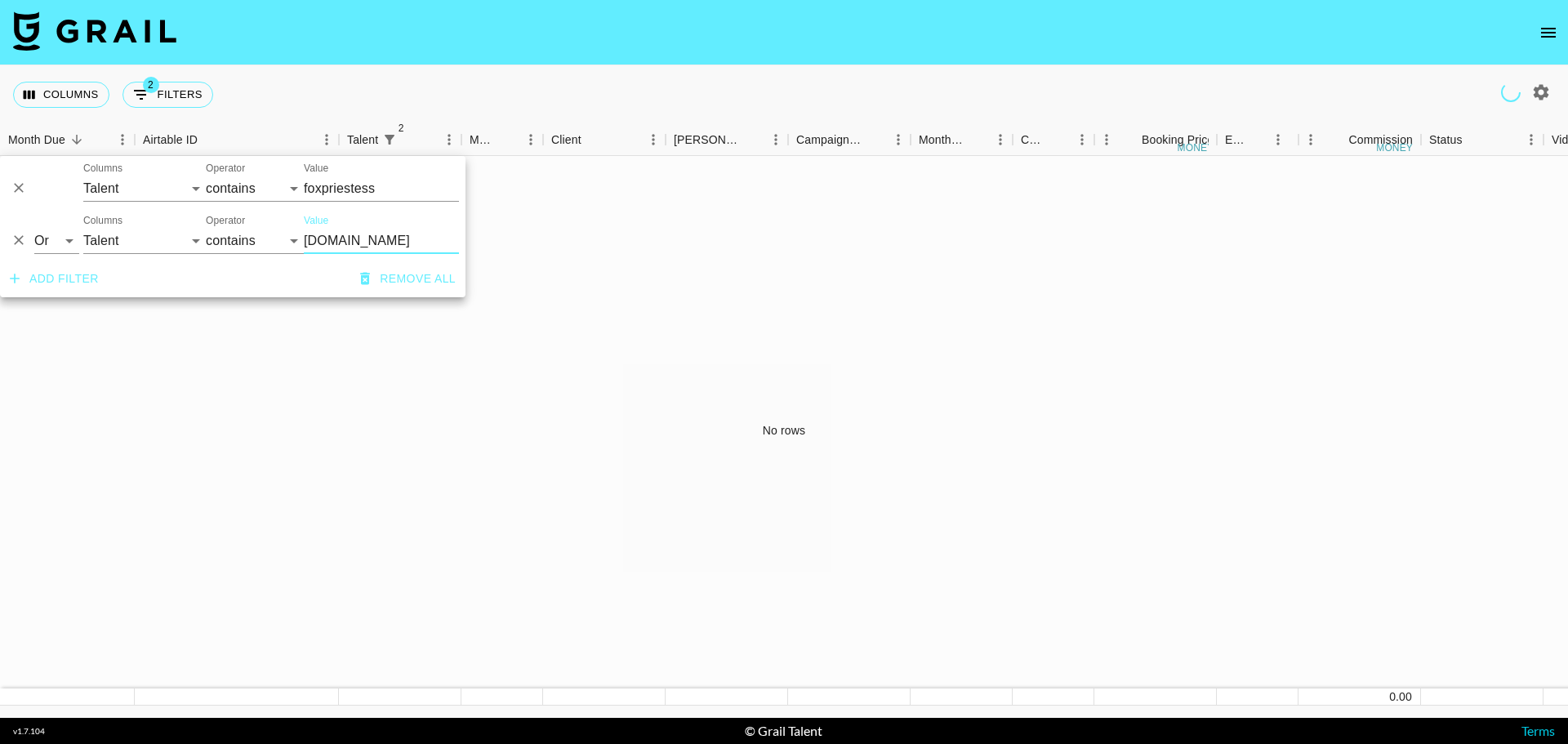
click at [327, 372] on div "No rows" at bounding box center [784, 431] width 1568 height 550
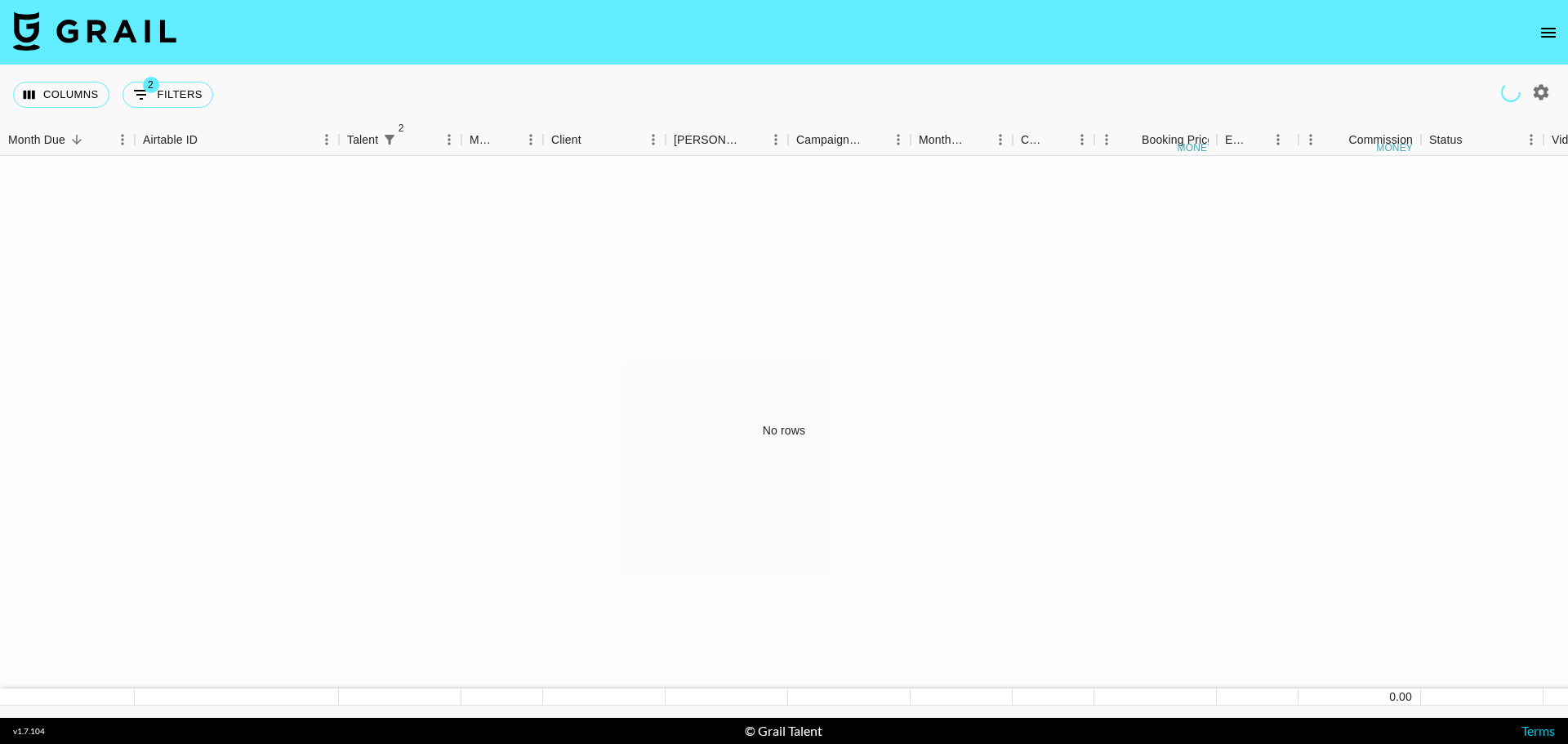
click at [1555, 30] on button "open drawer" at bounding box center [1548, 33] width 33 height 33
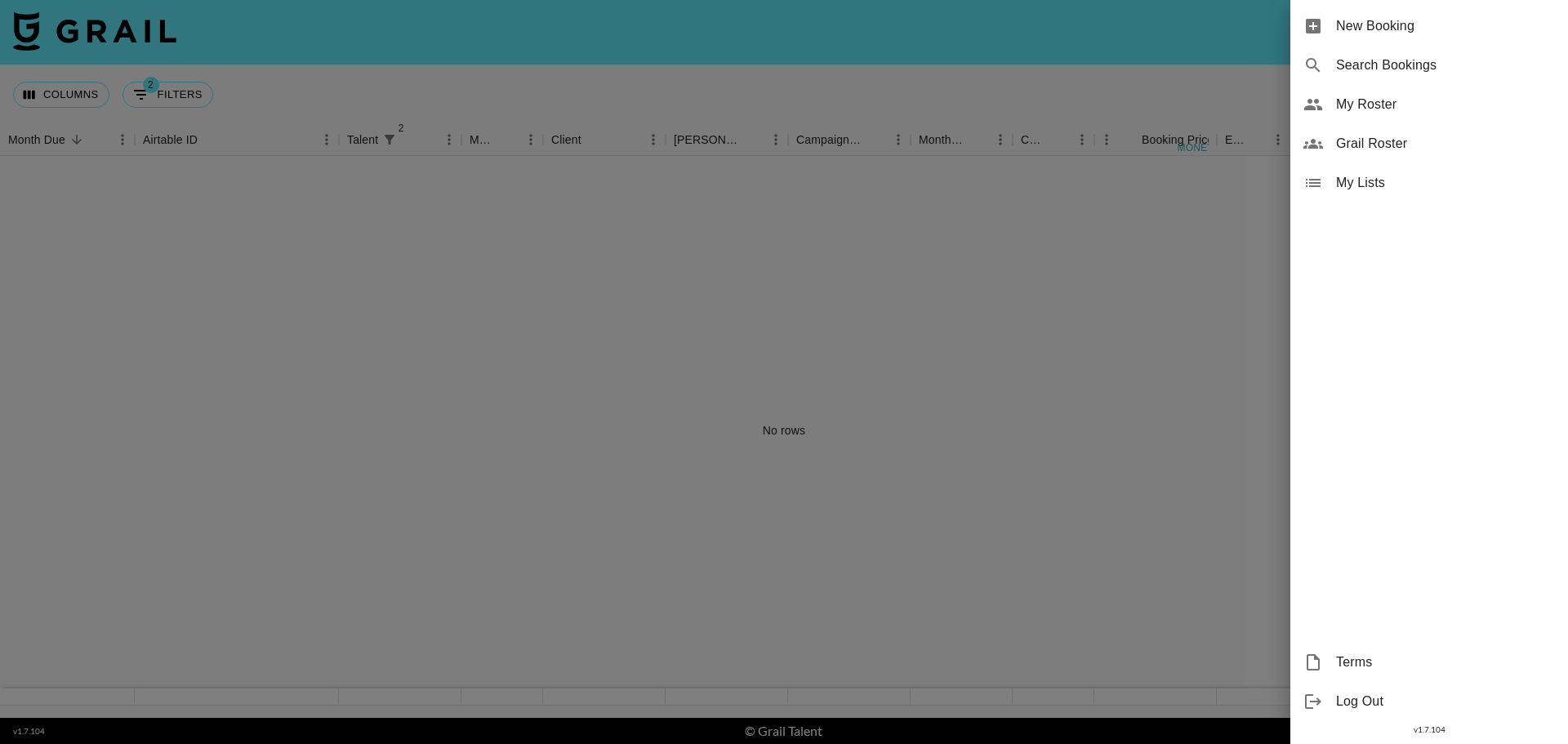
click at [1105, 95] on div at bounding box center [784, 372] width 1568 height 744
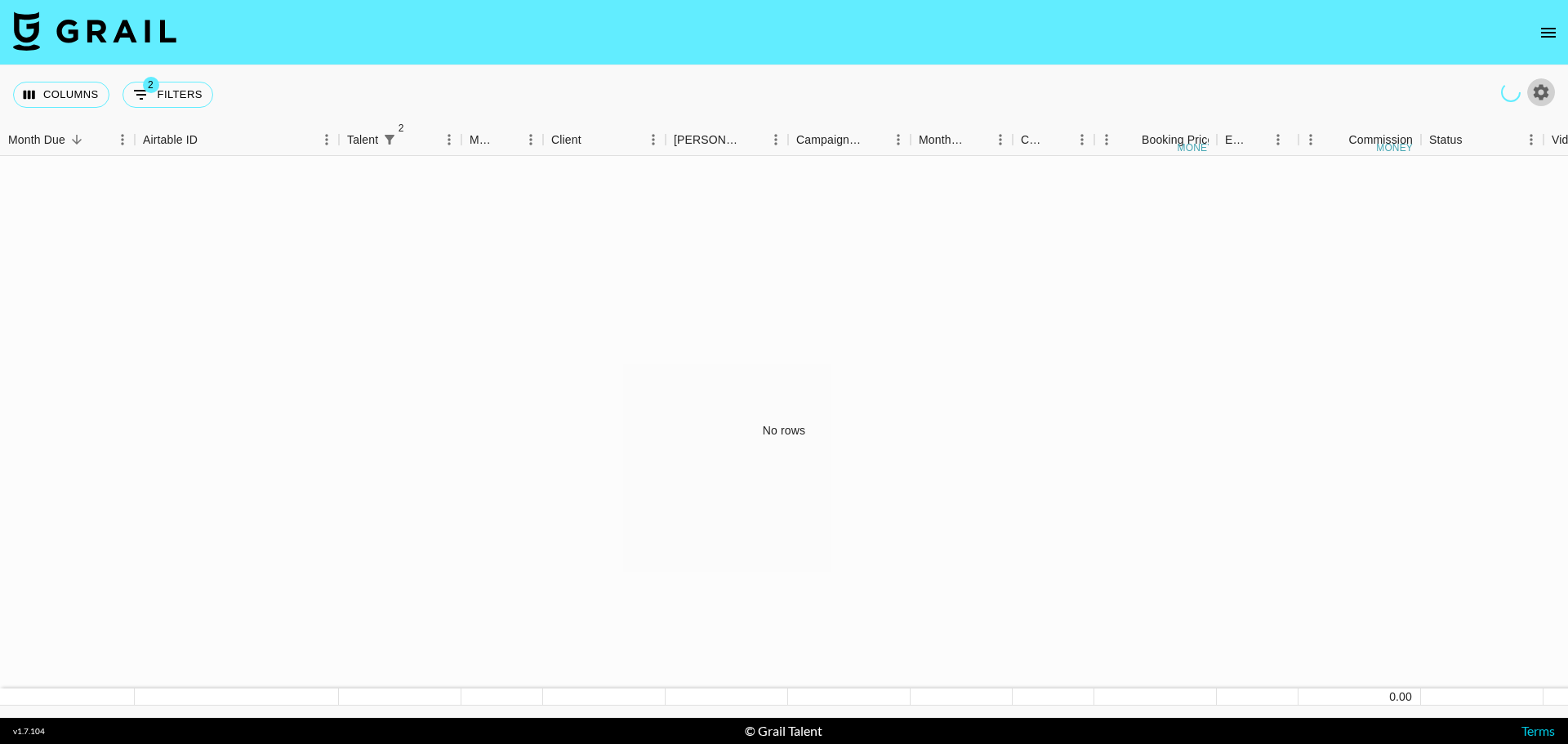
click at [1537, 90] on icon "button" at bounding box center [1541, 91] width 16 height 16
select select "[DATE]"
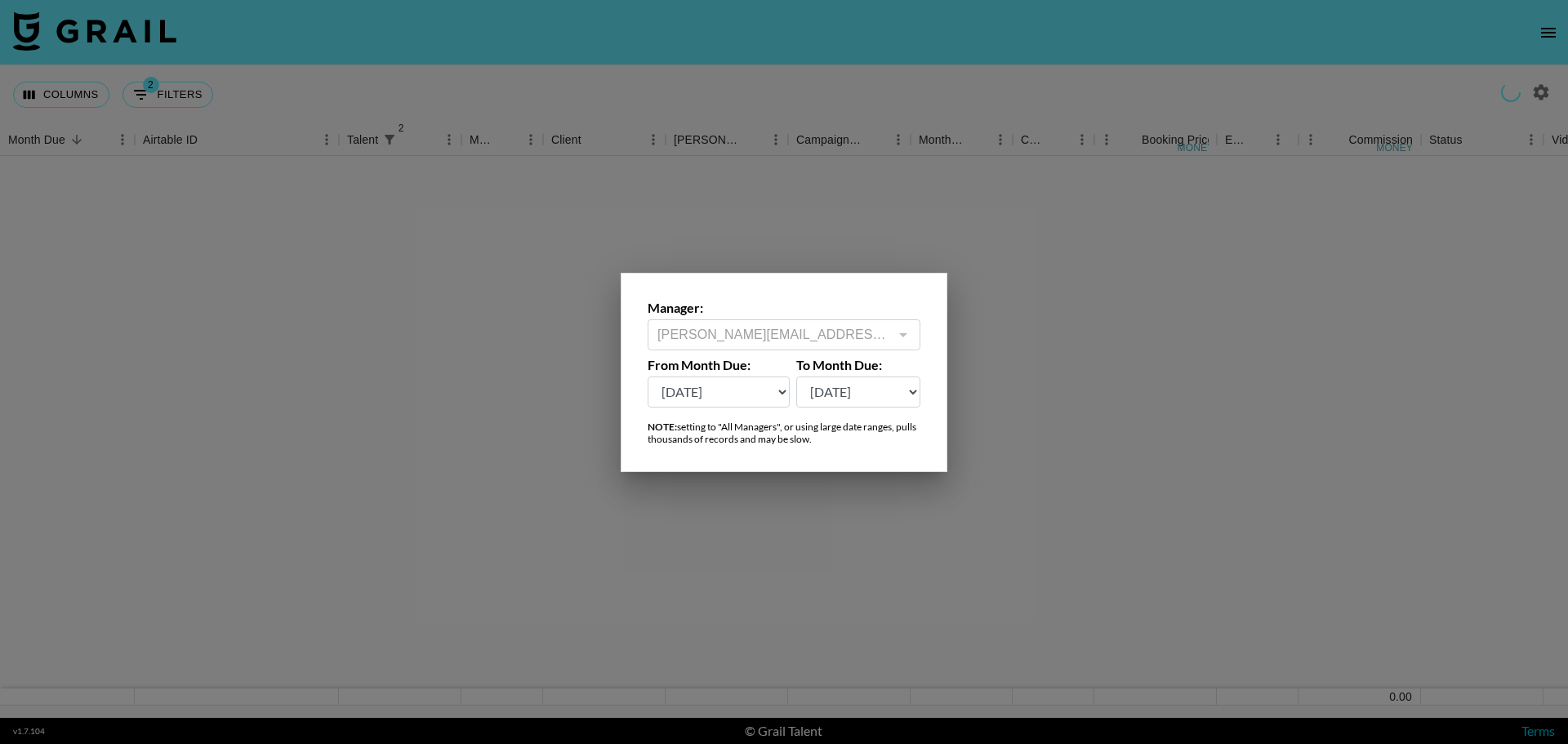
click at [852, 227] on div at bounding box center [784, 372] width 1568 height 744
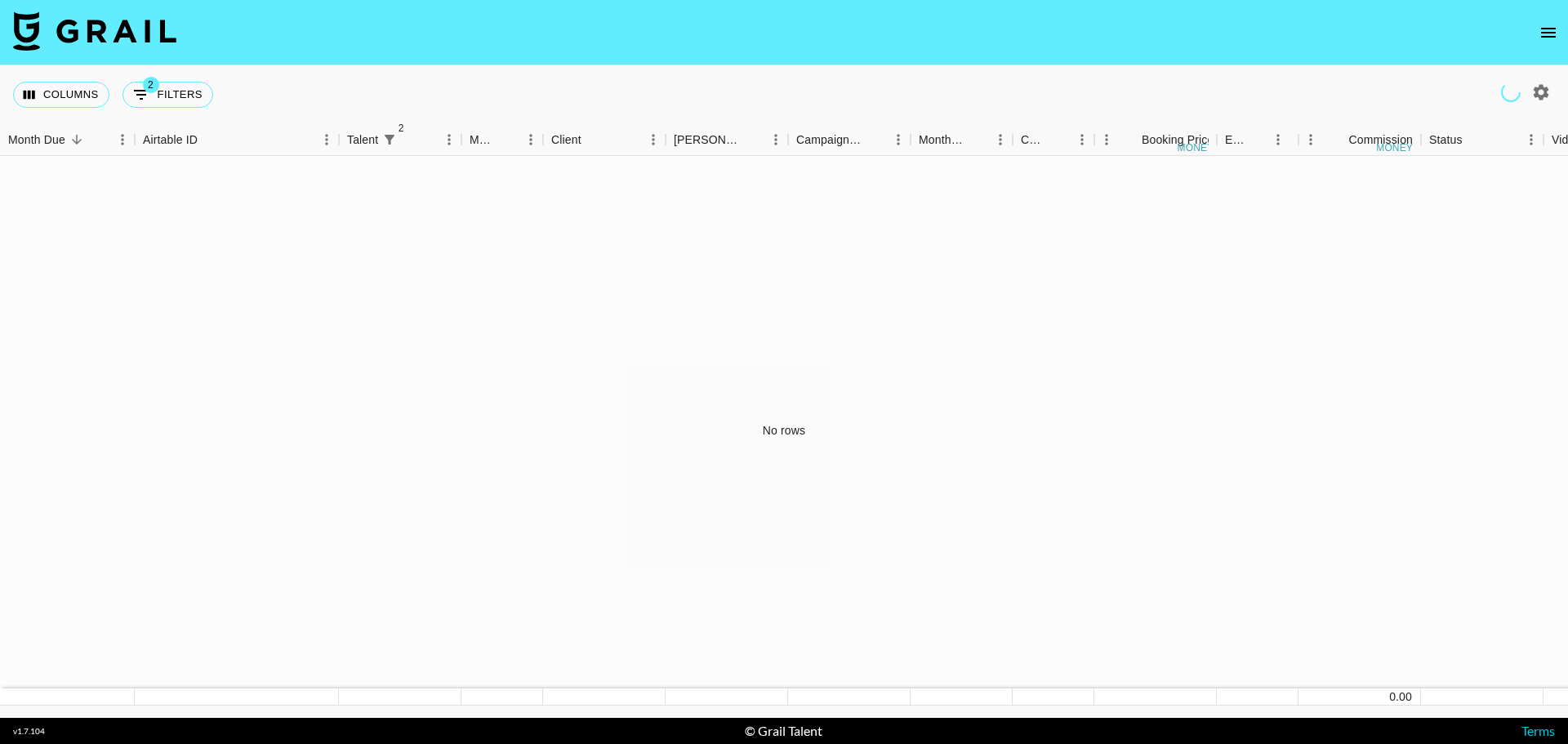
click at [1549, 16] on nav at bounding box center [784, 32] width 1568 height 65
click at [1545, 30] on icon "open drawer" at bounding box center [1548, 33] width 20 height 20
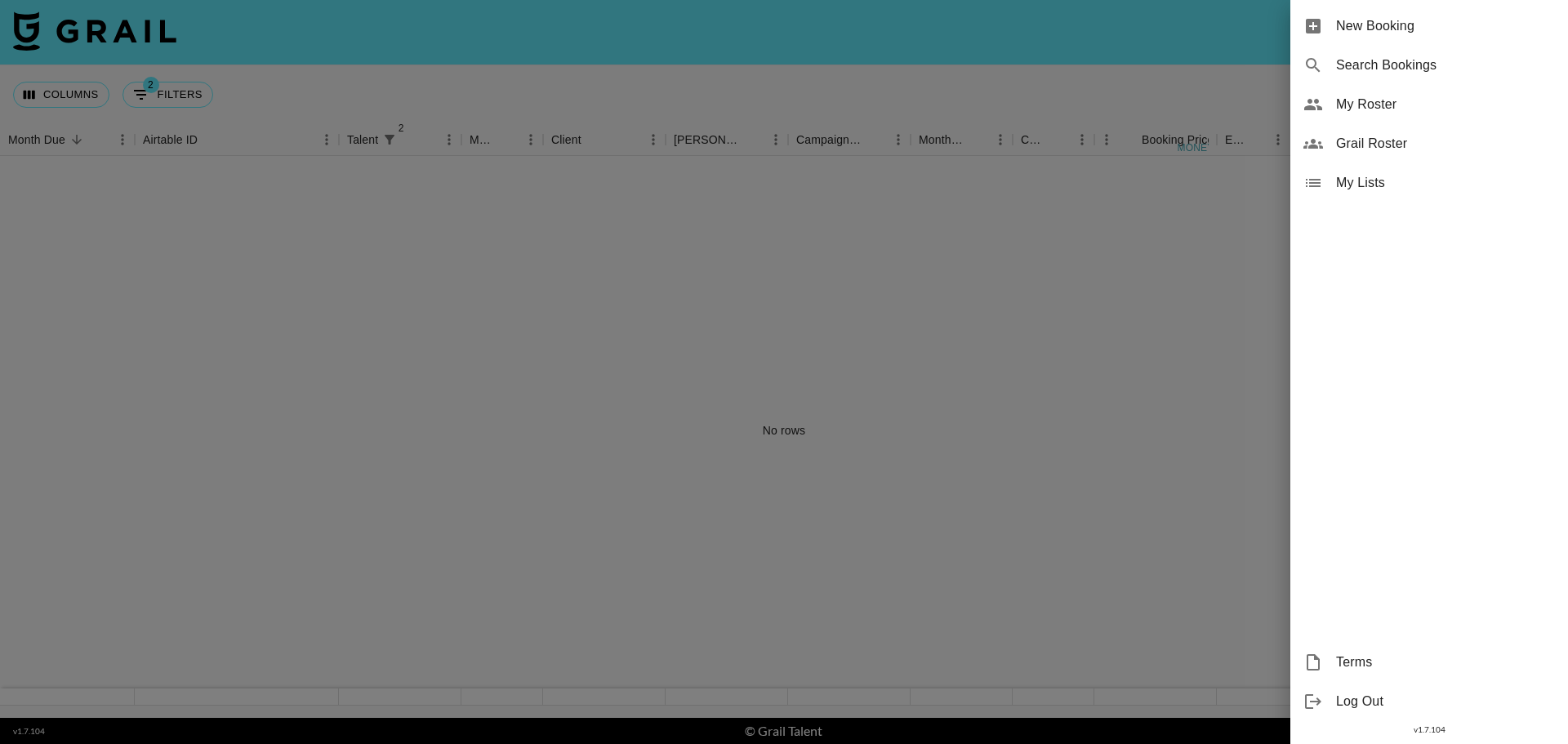
click at [1207, 85] on div at bounding box center [784, 372] width 1568 height 744
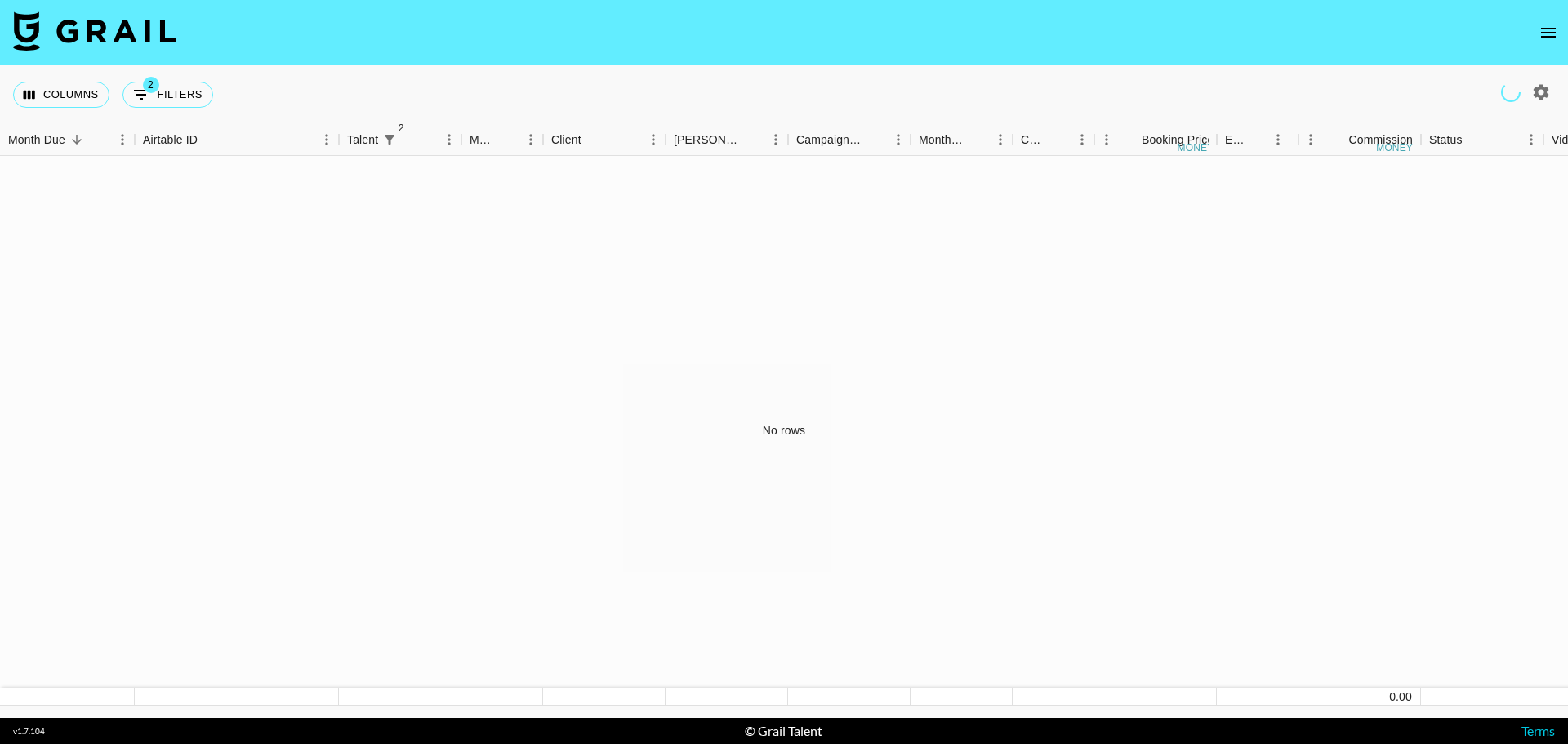
click at [1555, 33] on icon "open drawer" at bounding box center [1548, 33] width 15 height 10
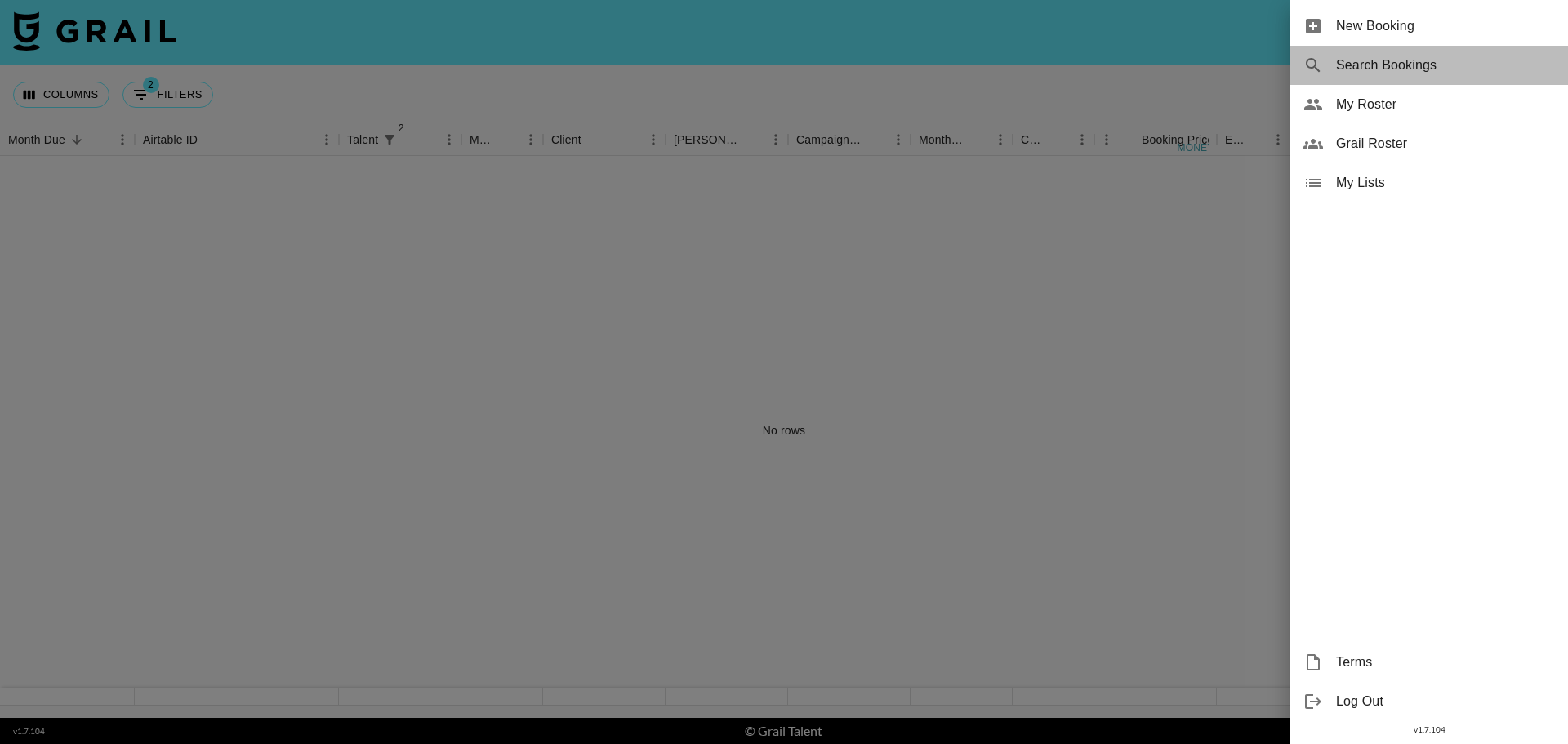
click at [1441, 64] on span "Search Bookings" at bounding box center [1445, 66] width 219 height 20
select select "id"
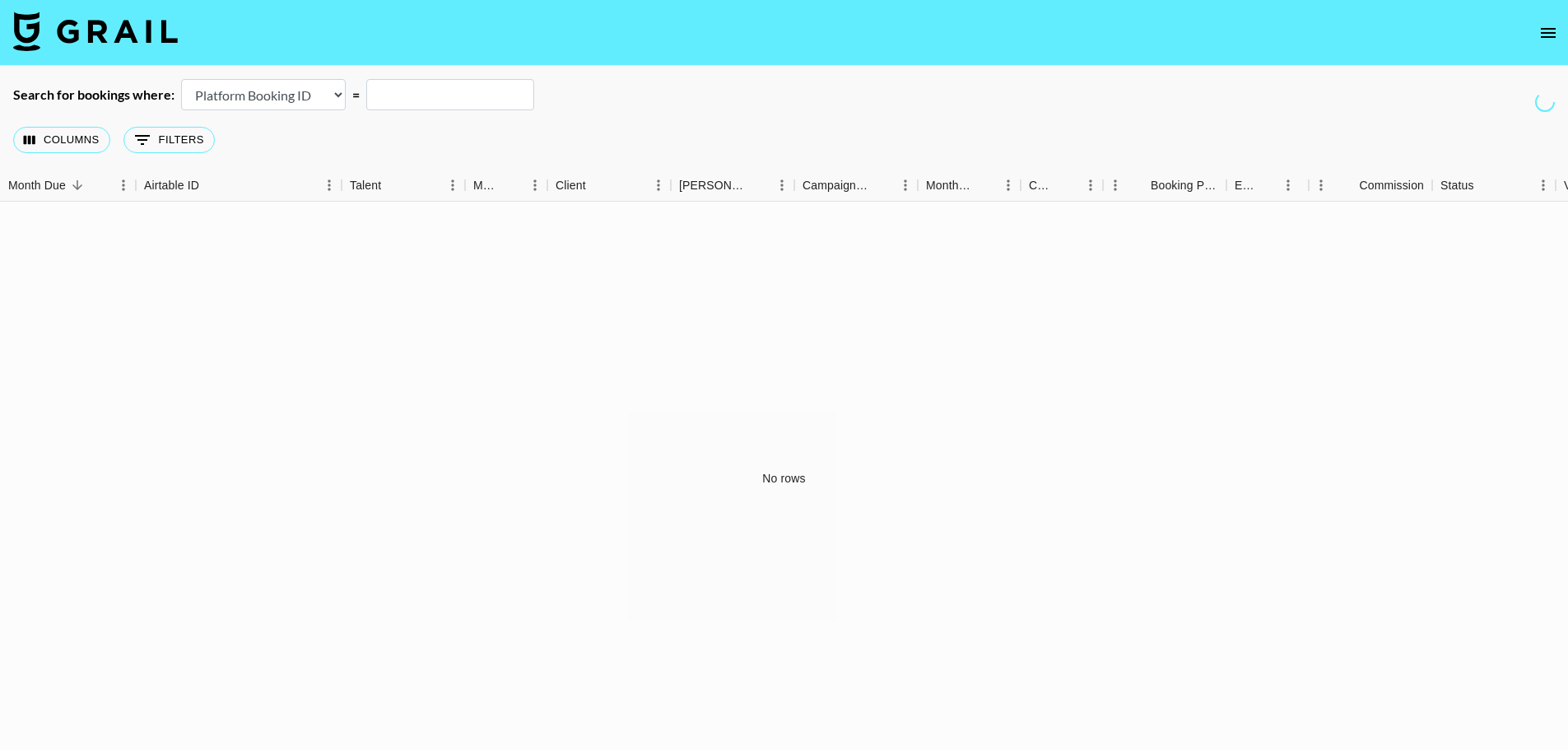
click at [320, 91] on select "Airtable Booking ID Platform Booking ID Platform Campaign ID" at bounding box center [263, 94] width 165 height 31
click at [605, 133] on div "Columns 0 Filters + Booking" at bounding box center [784, 140] width 1568 height 60
click at [1551, 31] on icon "open drawer" at bounding box center [1548, 33] width 20 height 20
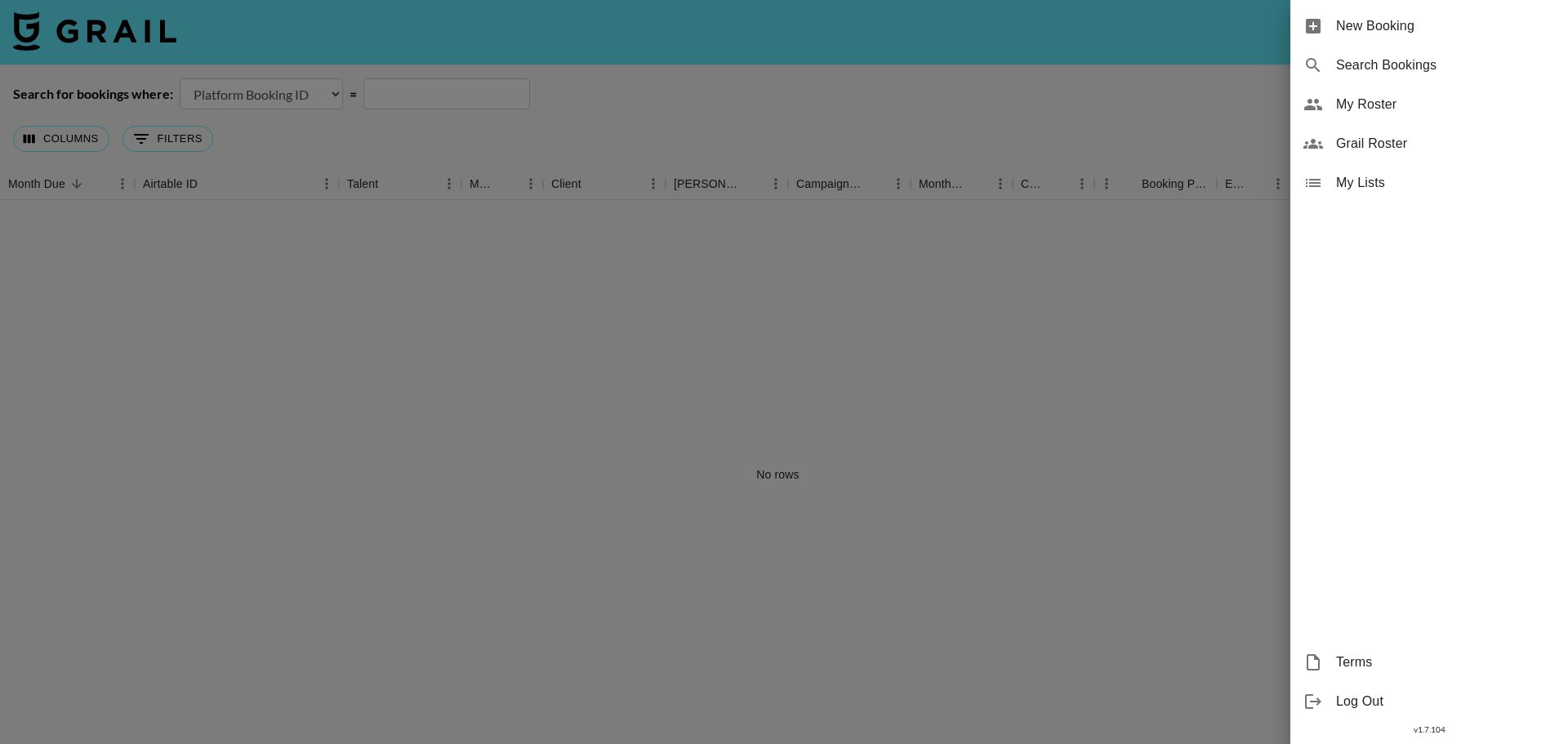
click at [952, 90] on div at bounding box center [784, 372] width 1568 height 744
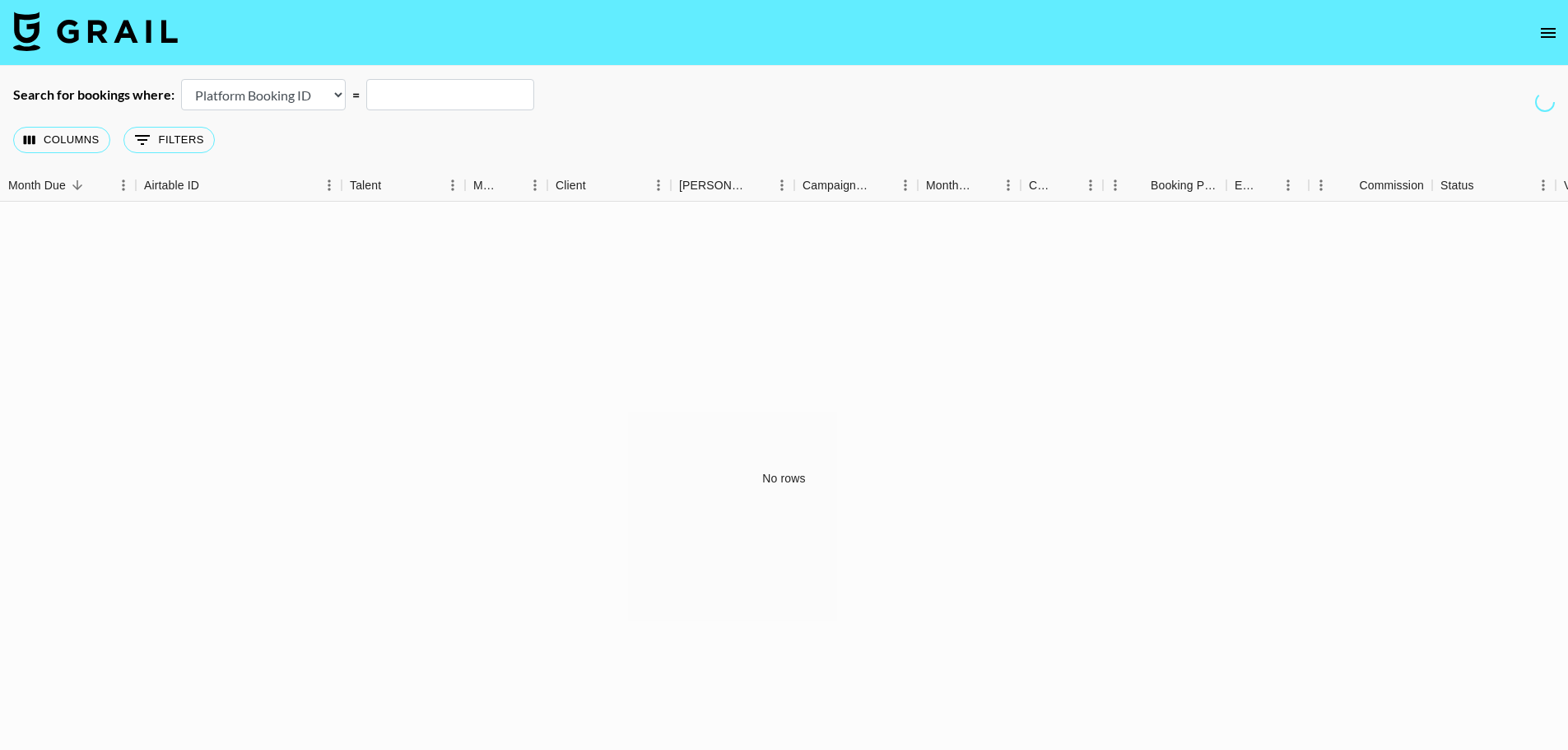
click at [111, 32] on img at bounding box center [95, 31] width 165 height 40
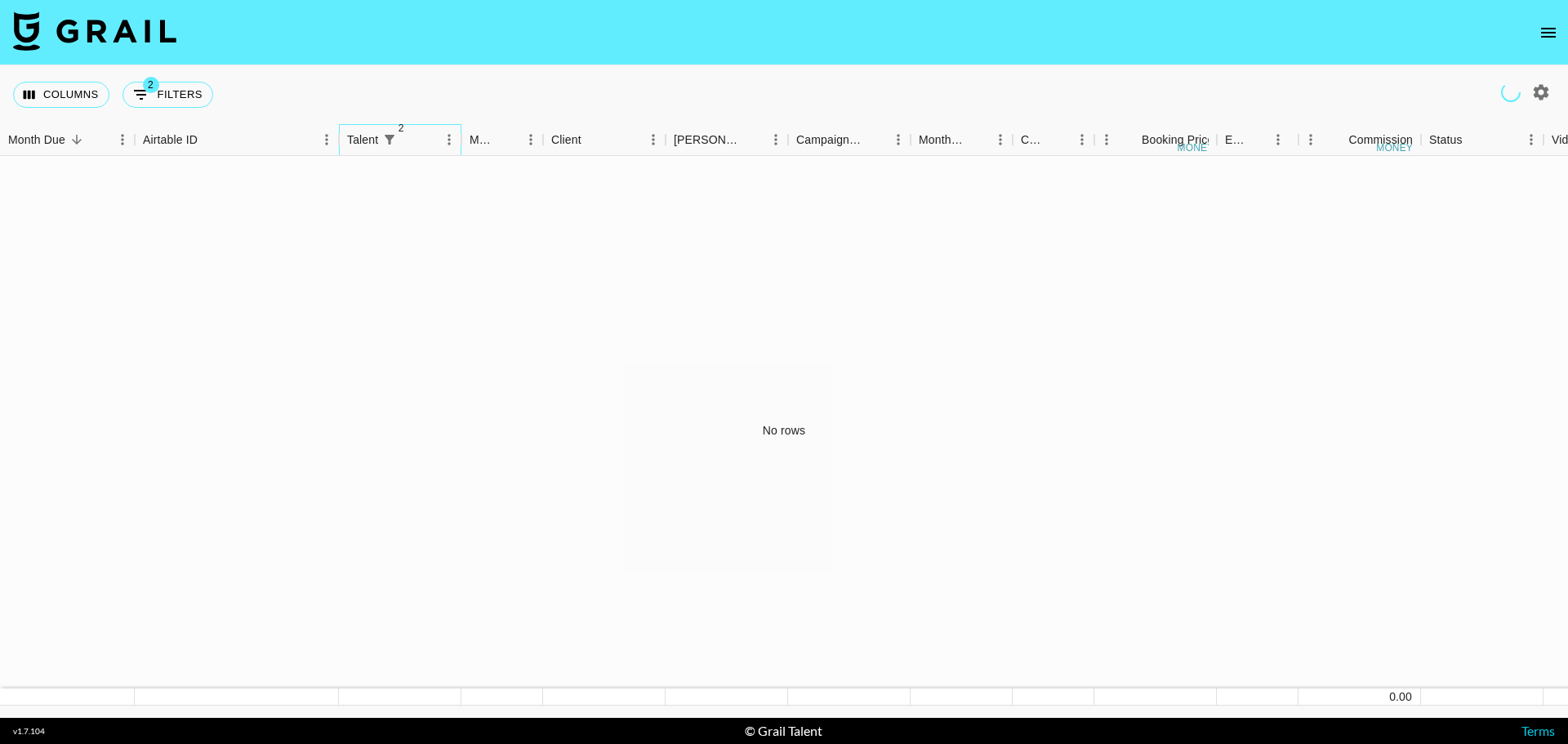
click at [368, 138] on div "Talent" at bounding box center [362, 140] width 31 height 32
click at [57, 95] on button "Columns" at bounding box center [61, 95] width 96 height 26
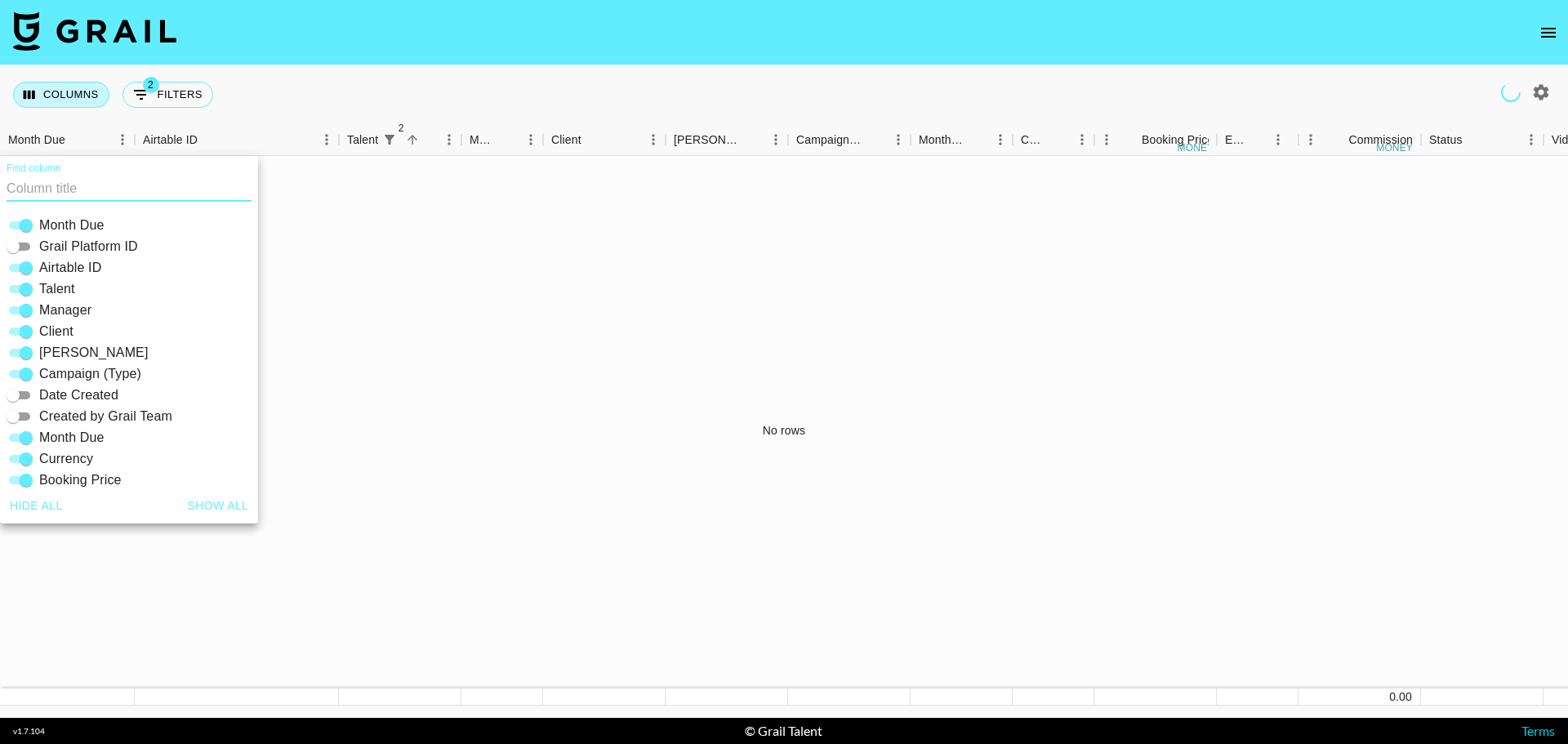
click at [57, 95] on button "Columns" at bounding box center [61, 95] width 96 height 26
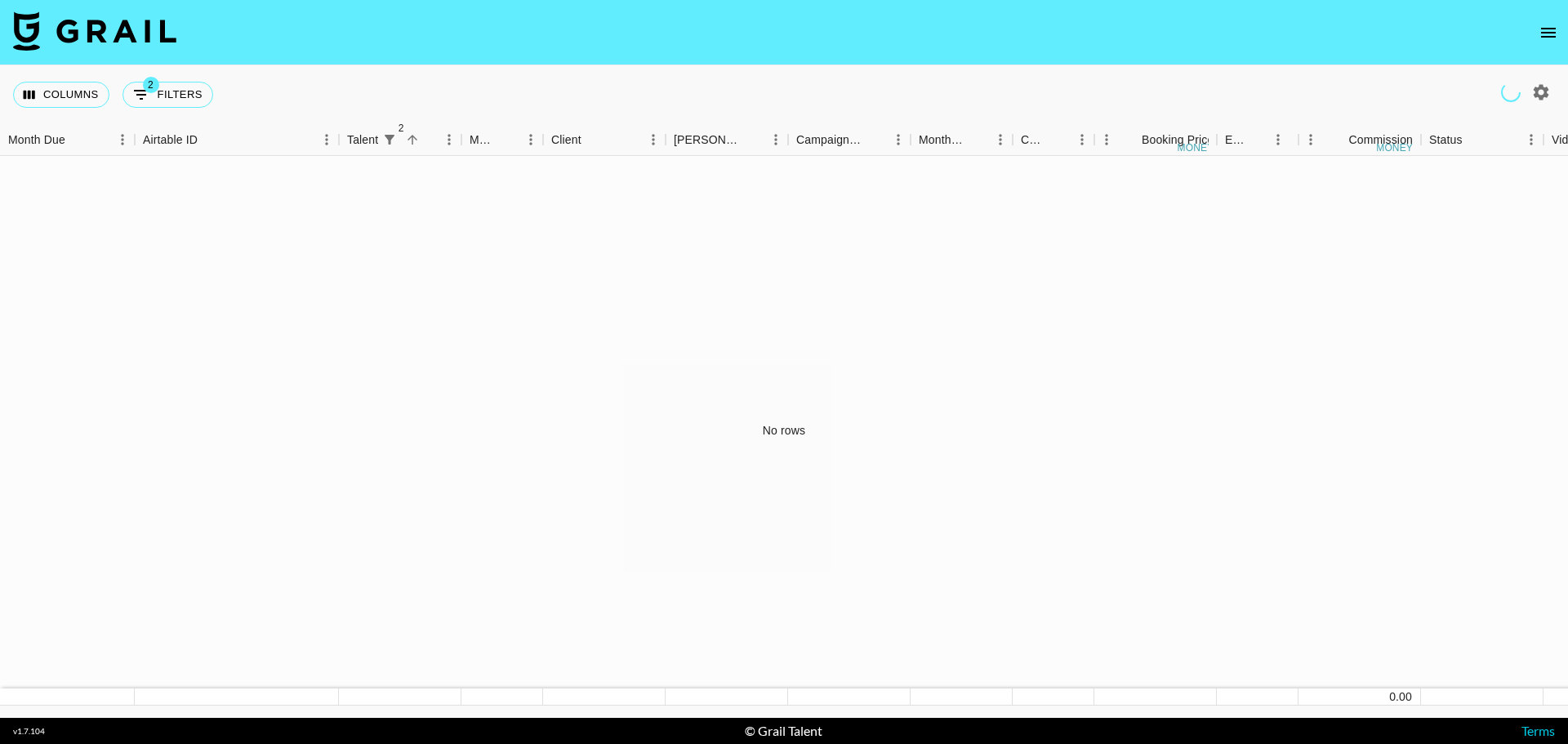
click at [1548, 34] on icon "open drawer" at bounding box center [1548, 33] width 20 height 20
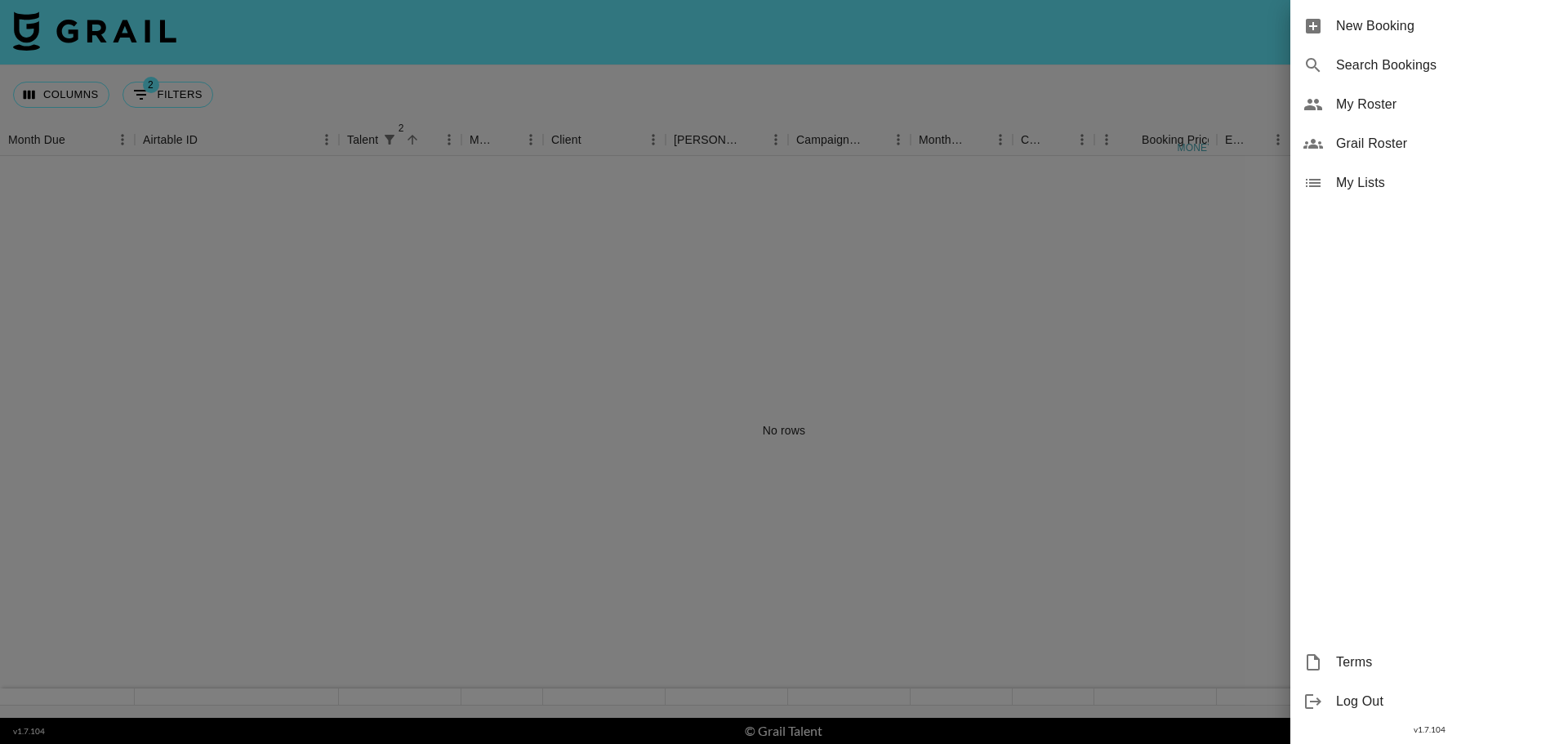
click at [1427, 106] on span "My Roster" at bounding box center [1445, 104] width 219 height 20
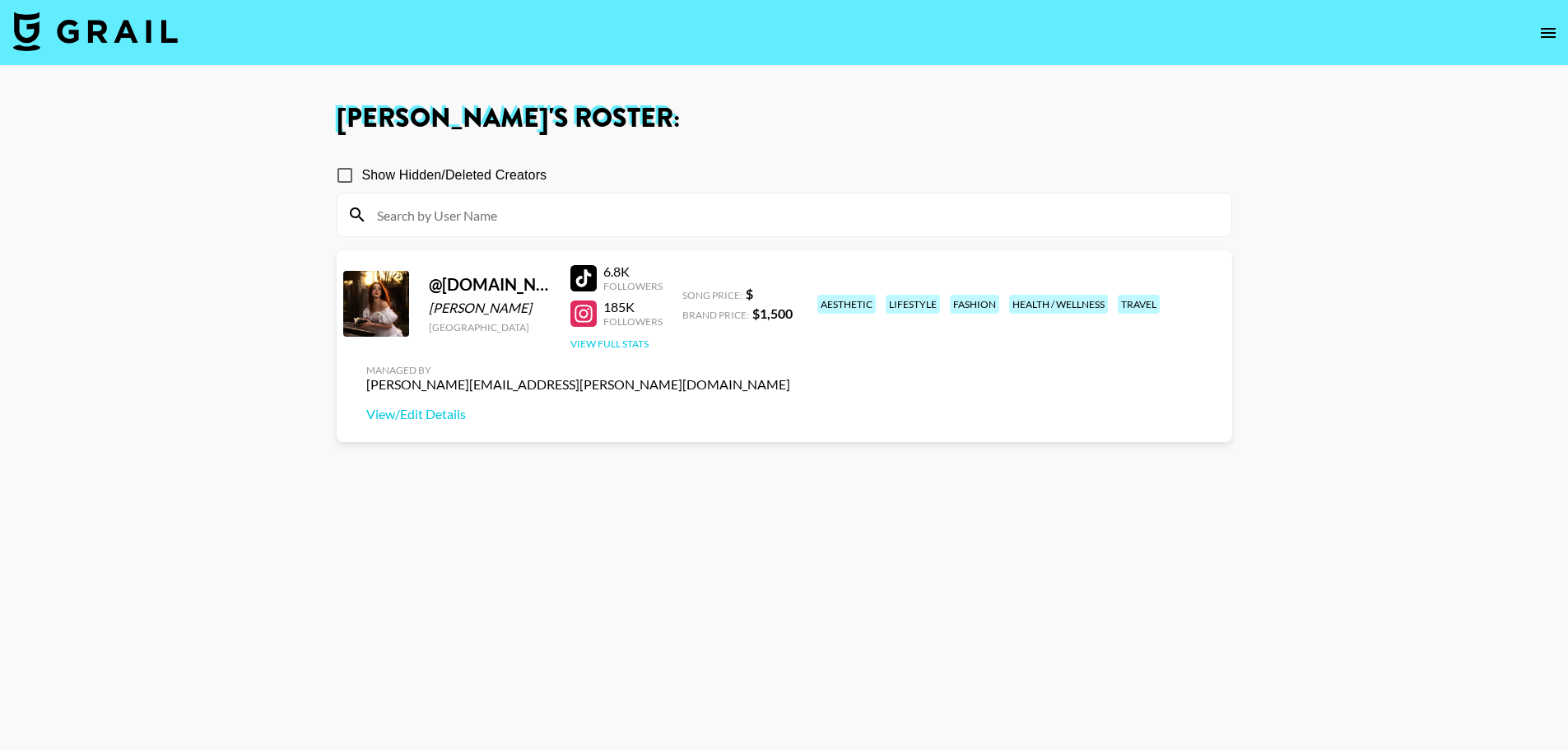
click at [624, 341] on button "View Full Stats" at bounding box center [610, 343] width 78 height 12
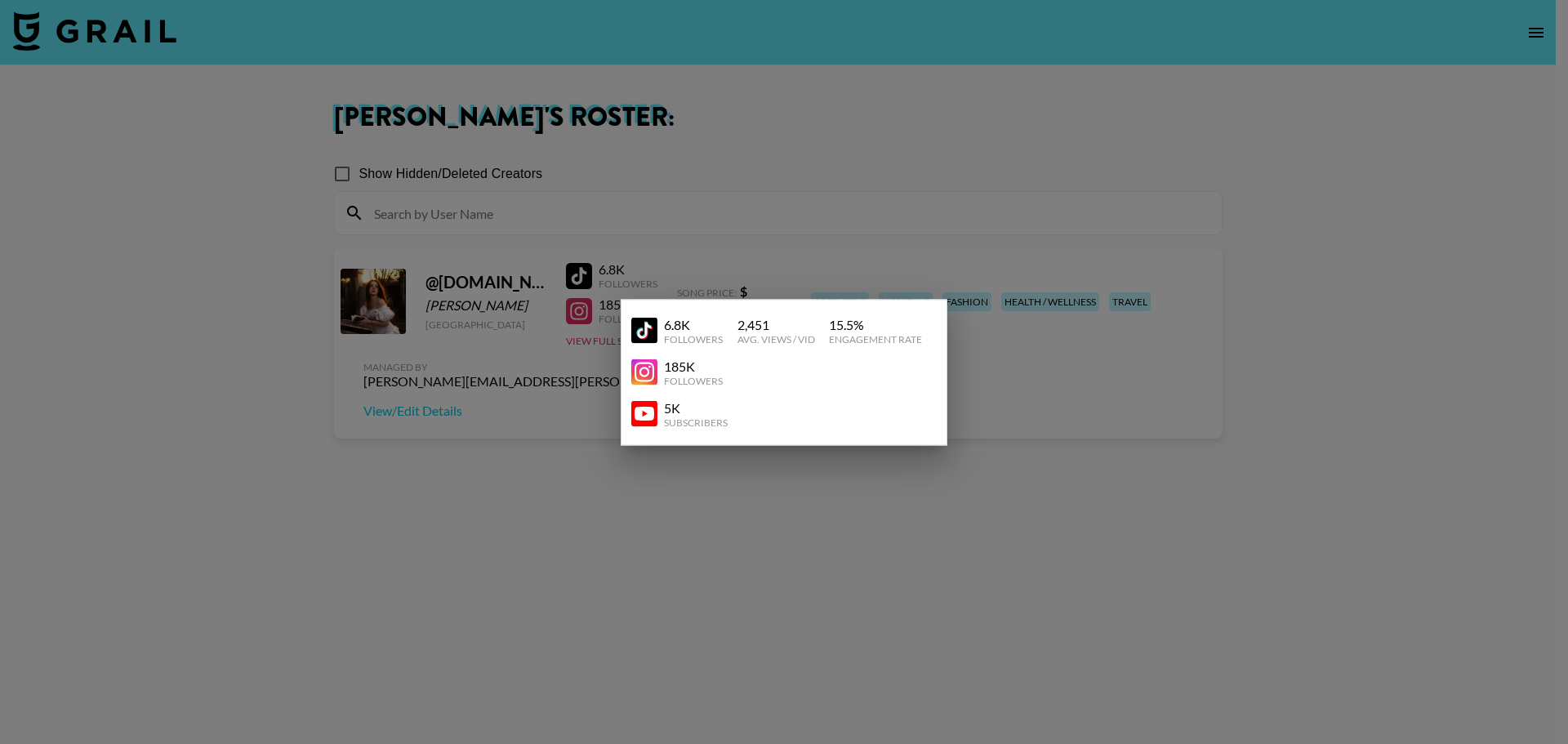
click at [1160, 469] on div at bounding box center [784, 372] width 1568 height 744
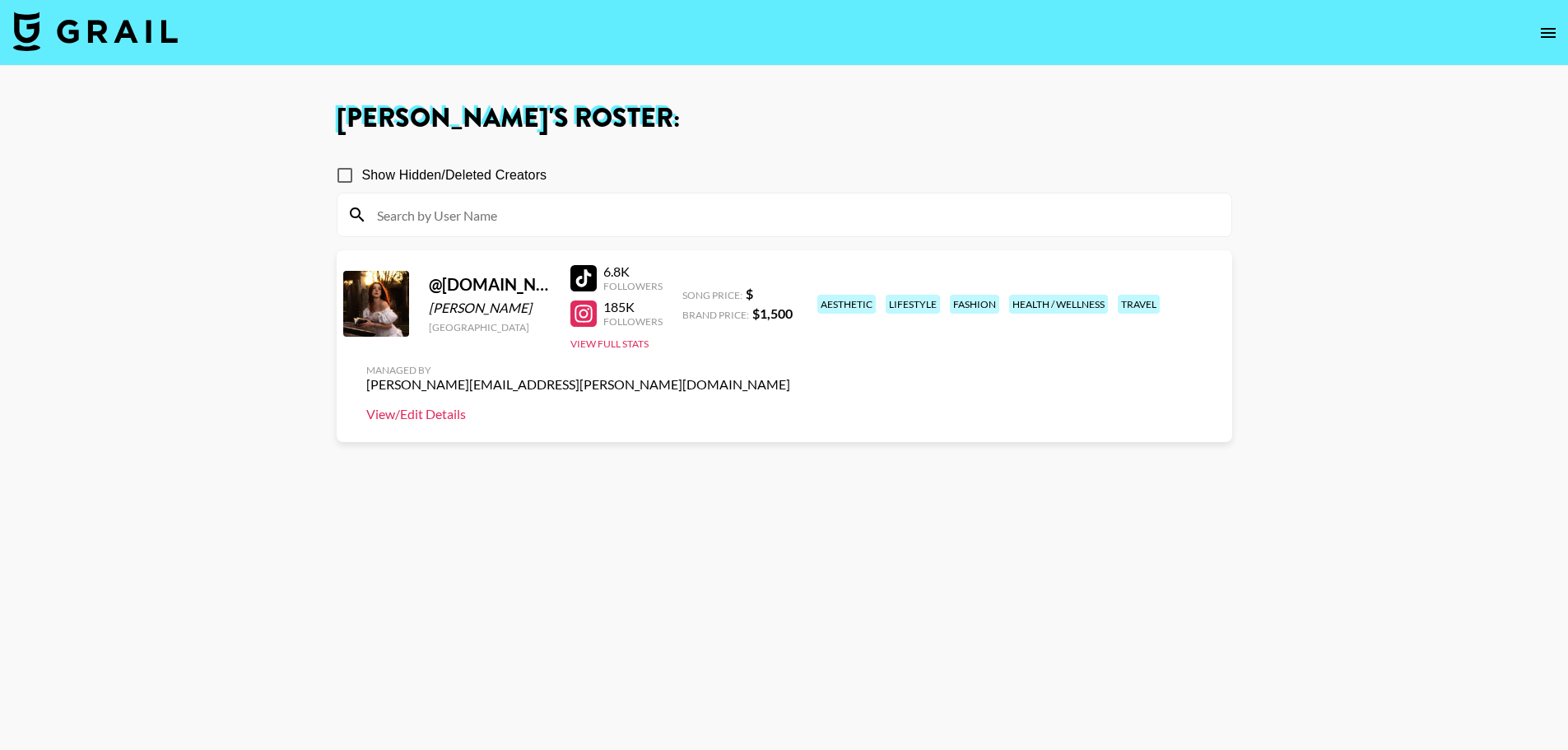
click at [790, 406] on link "View/Edit Details" at bounding box center [578, 414] width 424 height 17
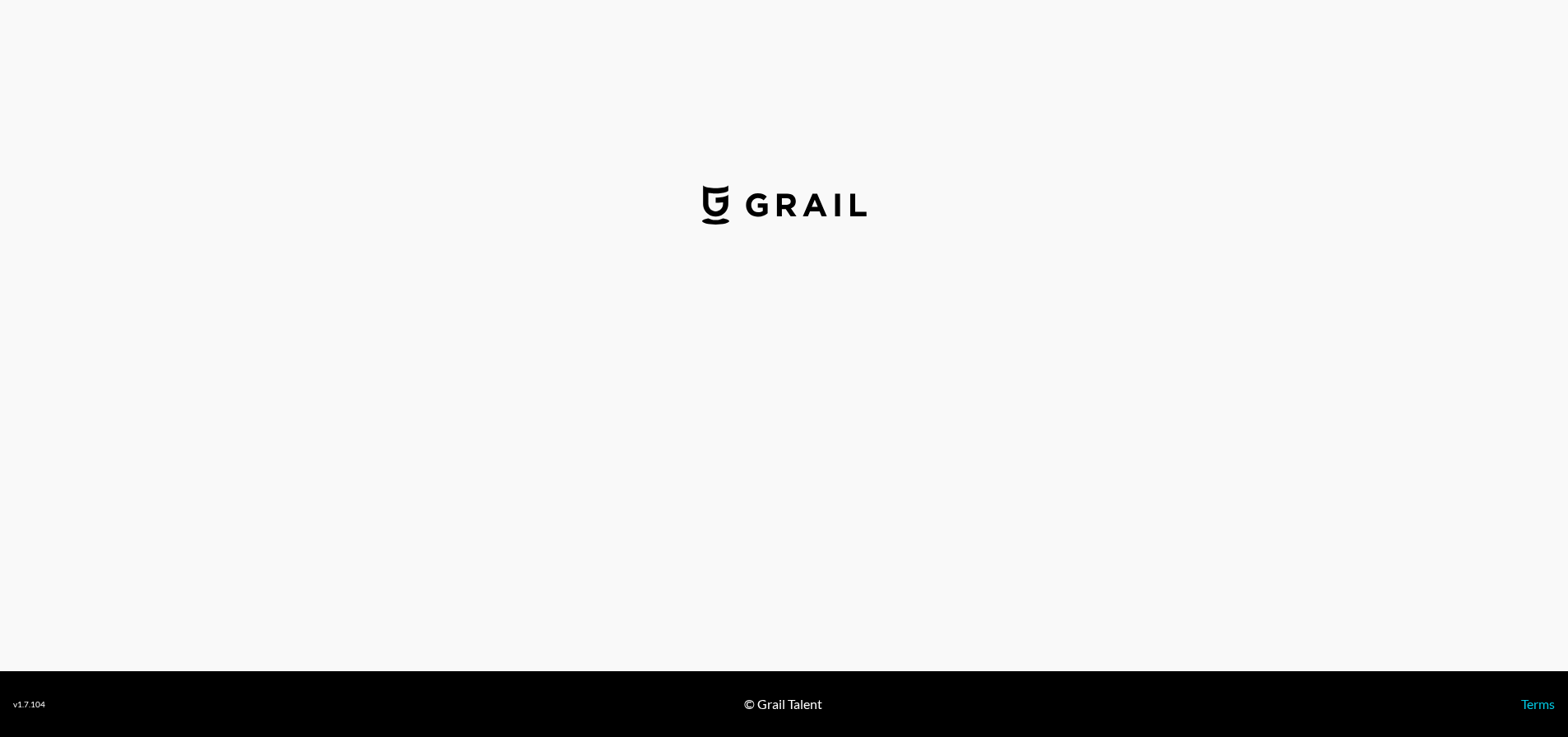
select select "USD"
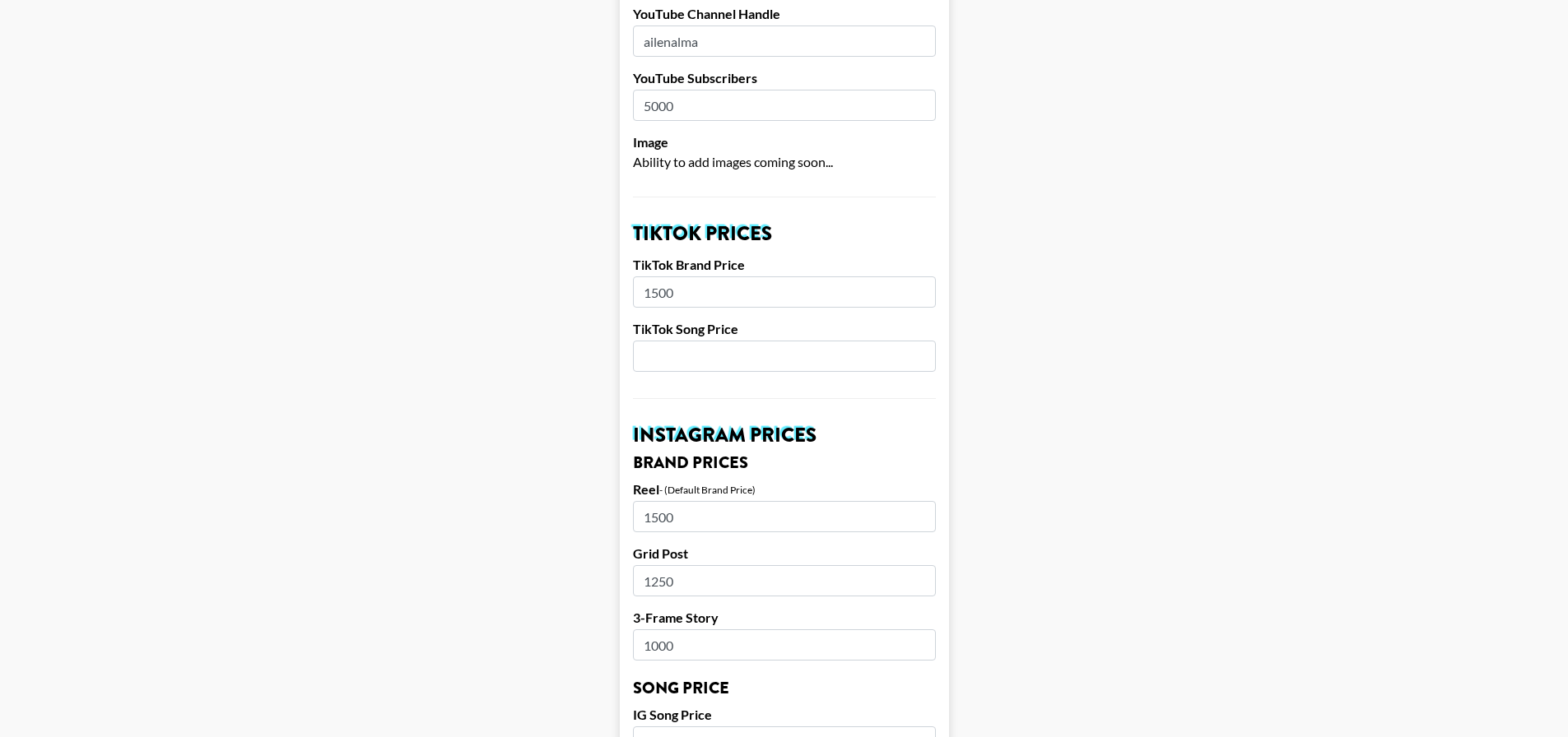
scroll to position [412, 0]
